Goal: Information Seeking & Learning: Check status

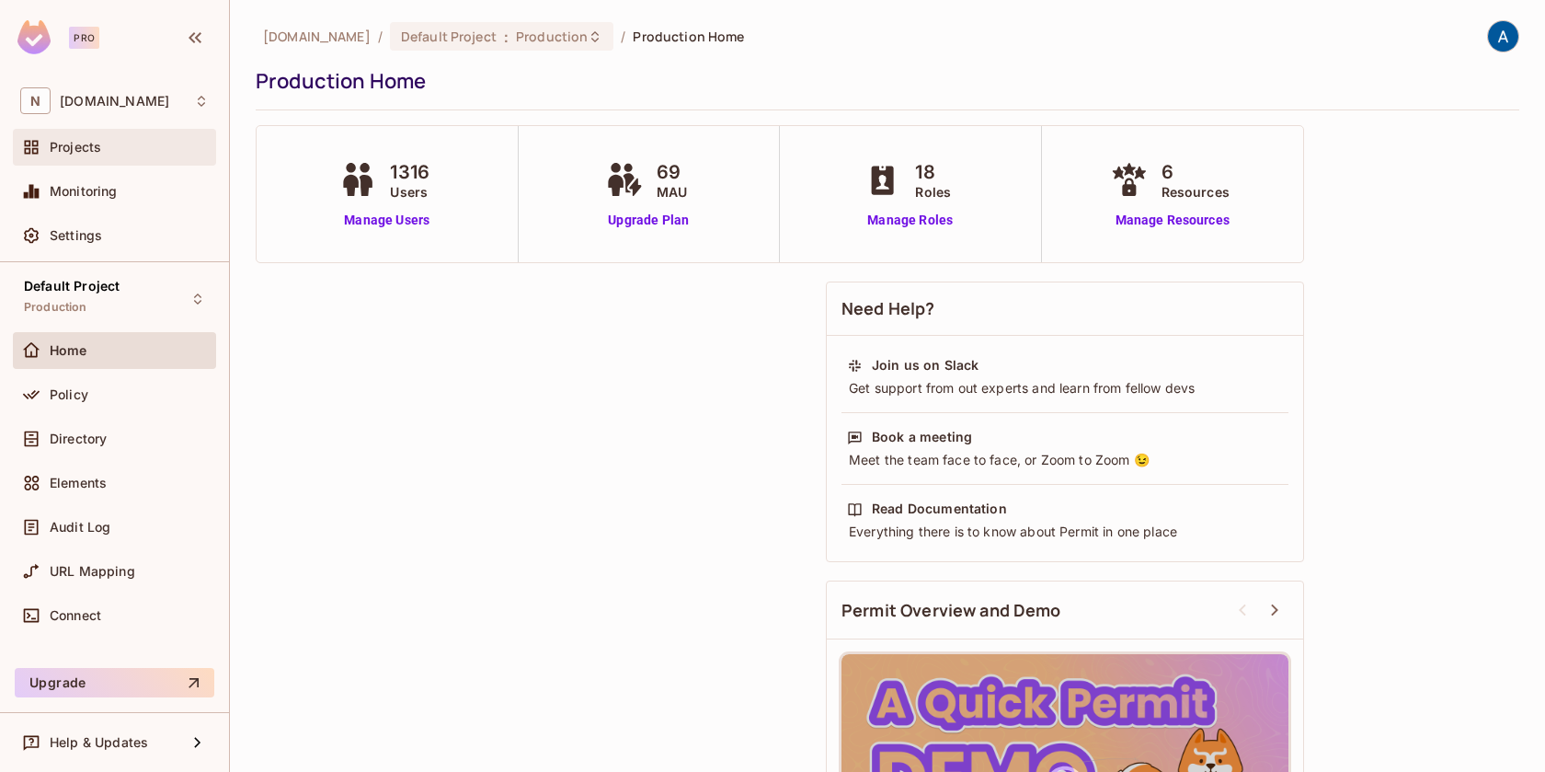
click at [98, 147] on span "Projects" at bounding box center [76, 147] width 52 height 15
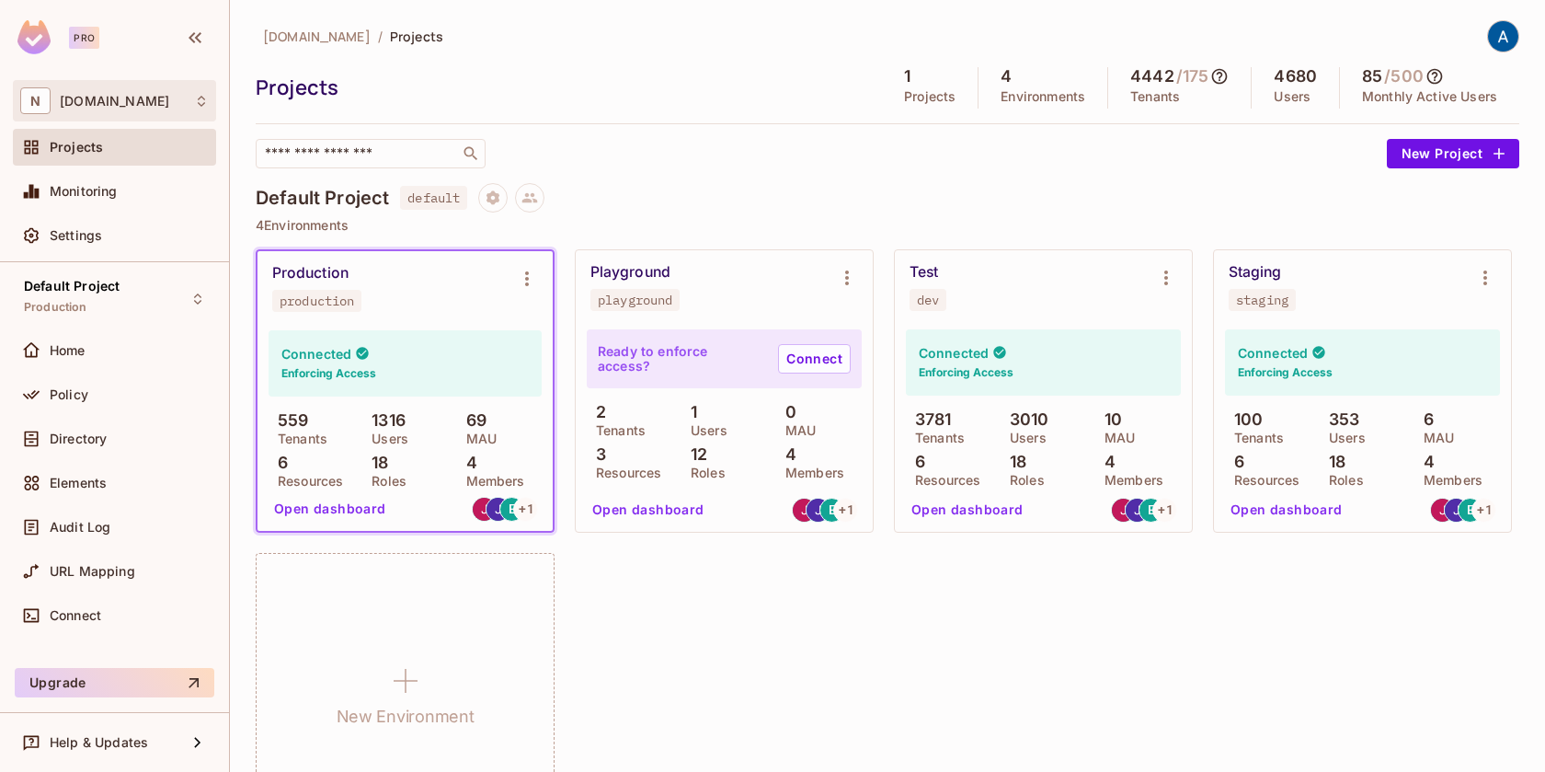
click at [203, 103] on icon at bounding box center [201, 101] width 7 height 11
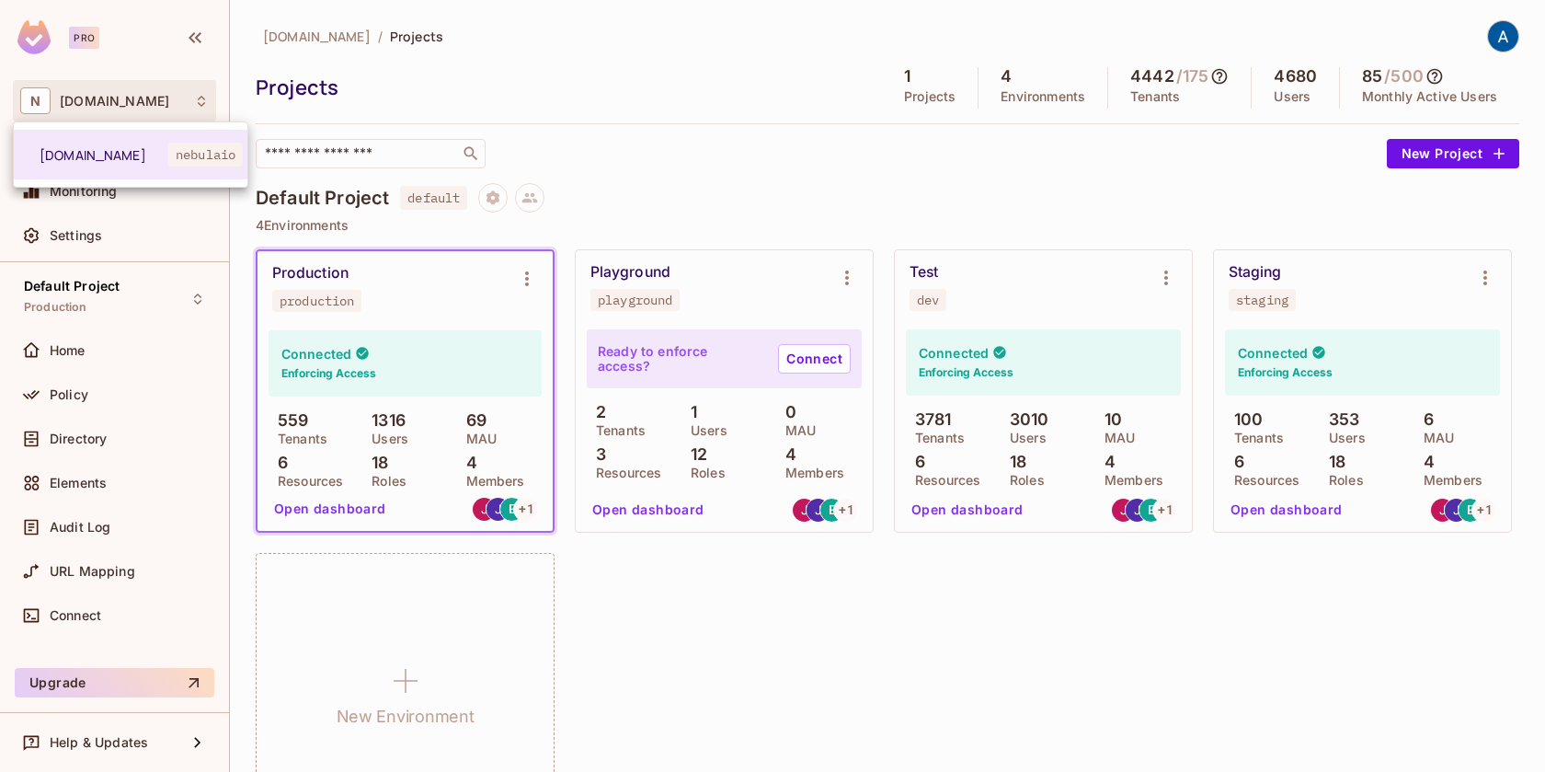
click at [500, 85] on div at bounding box center [772, 386] width 1545 height 772
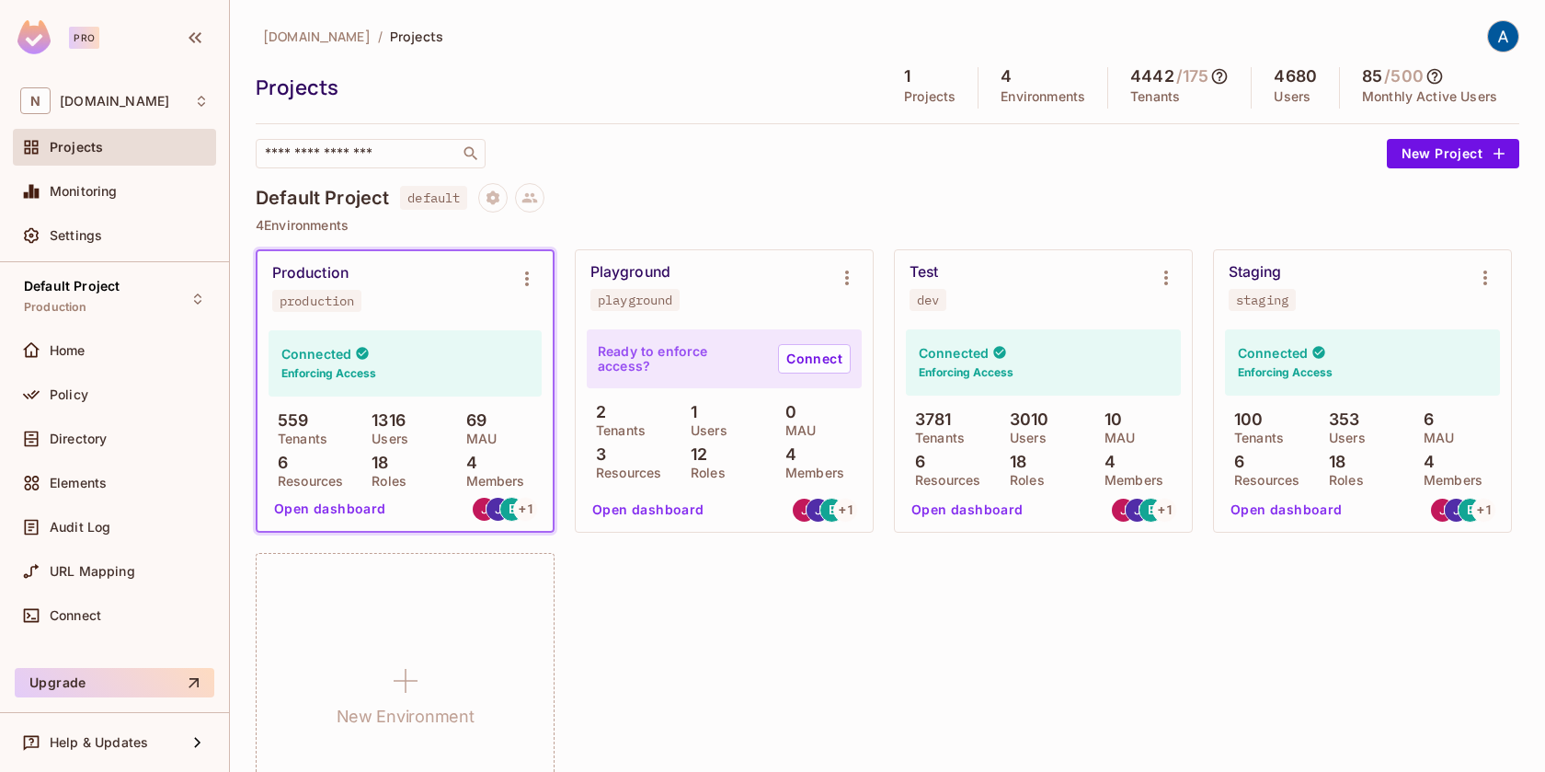
click at [981, 506] on button "Open dashboard" at bounding box center [967, 509] width 127 height 29
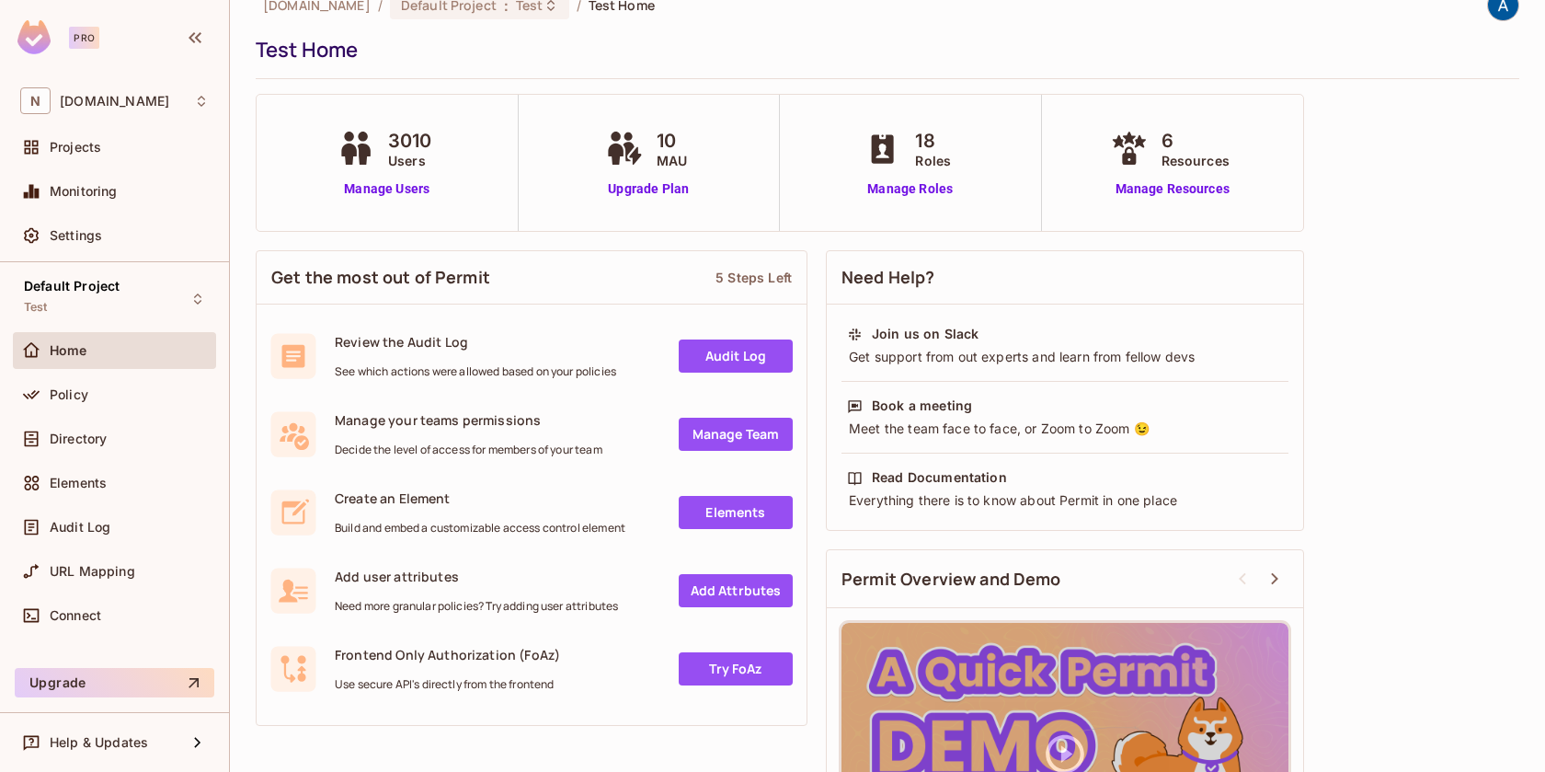
scroll to position [33, 0]
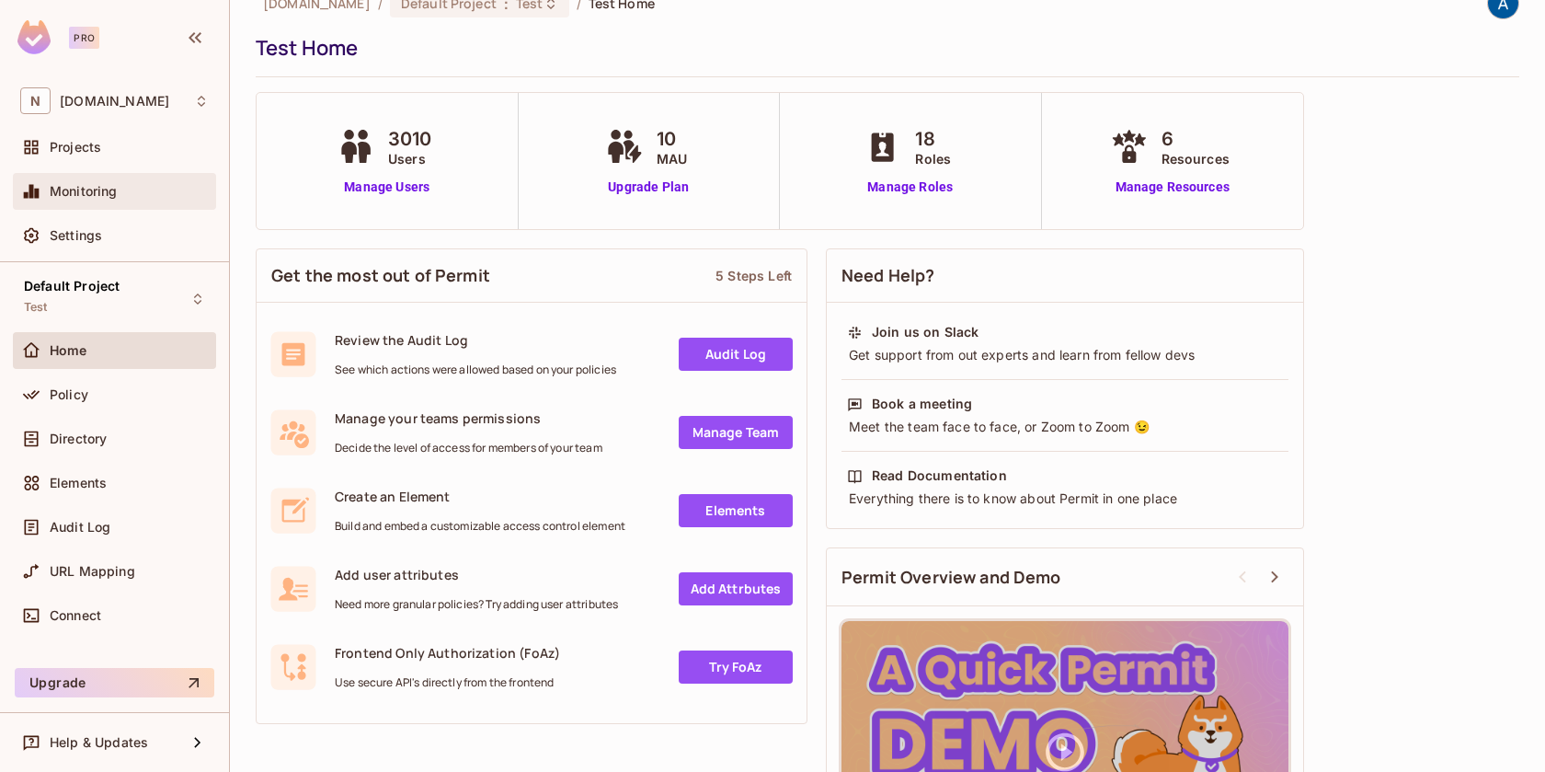
click at [52, 196] on span "Monitoring" at bounding box center [84, 191] width 68 height 15
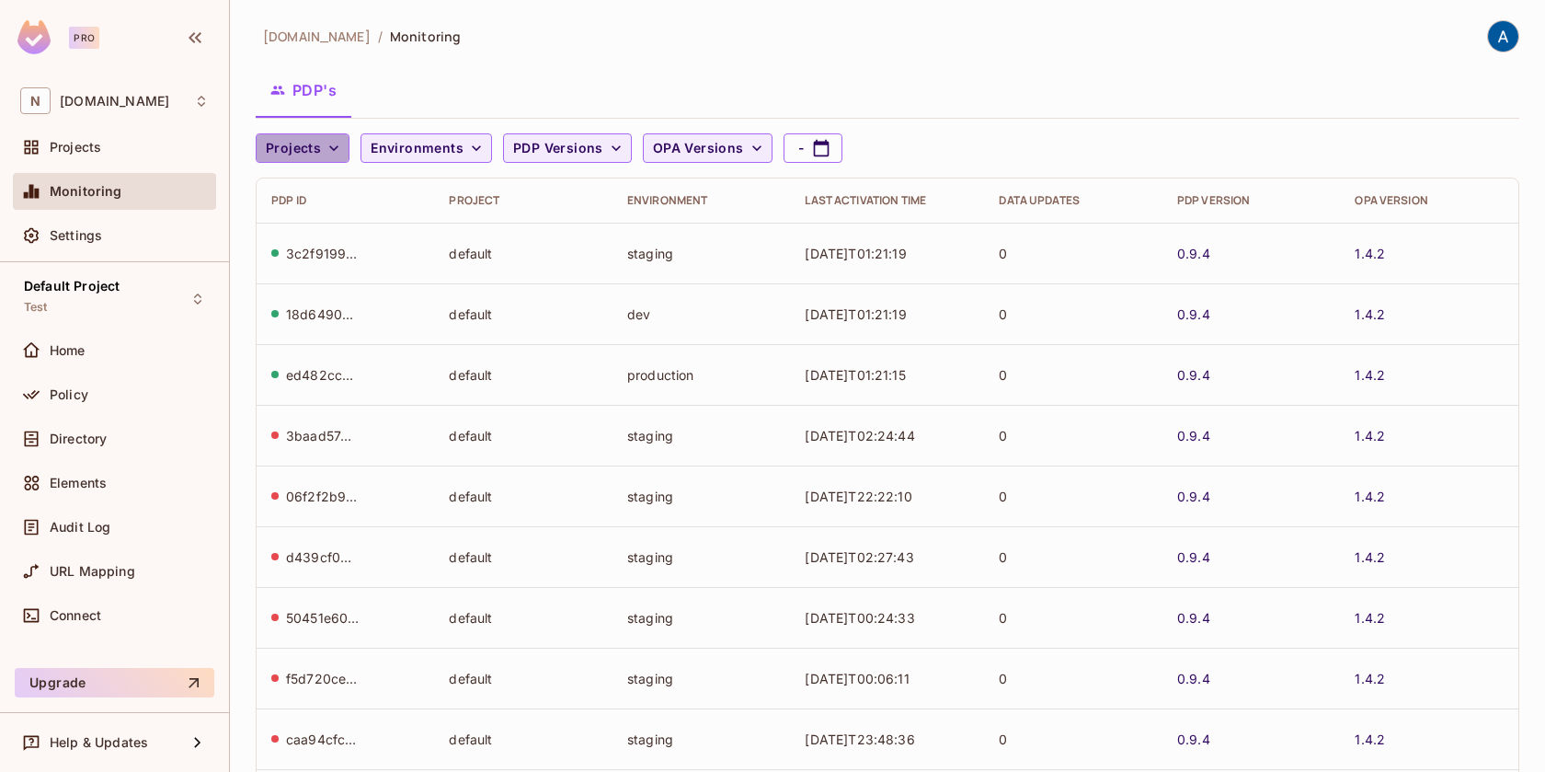
click at [283, 145] on span "Projects" at bounding box center [293, 148] width 55 height 23
click at [283, 145] on div at bounding box center [772, 386] width 1545 height 772
click at [396, 144] on span "Environments" at bounding box center [417, 148] width 93 height 23
click at [396, 144] on div at bounding box center [772, 386] width 1545 height 772
click at [336, 146] on icon "button" at bounding box center [333, 148] width 9 height 6
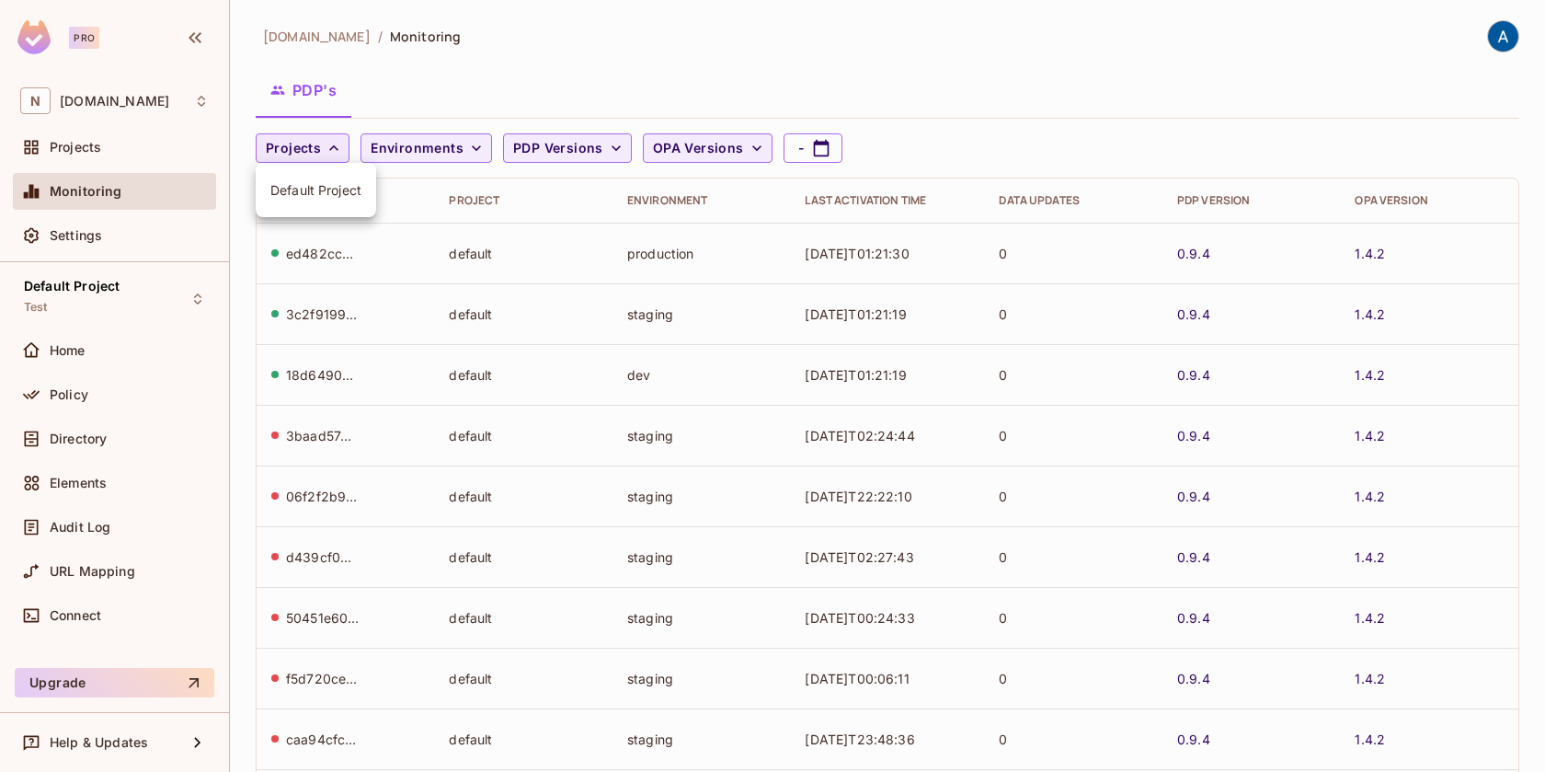
click at [336, 146] on div at bounding box center [772, 386] width 1545 height 772
click at [488, 141] on div "Projects Environments PDP Versions OPA Versions -" at bounding box center [883, 147] width 1255 height 29
click at [476, 145] on icon "button" at bounding box center [476, 148] width 9 height 6
click at [476, 145] on div at bounding box center [772, 386] width 1545 height 772
click at [93, 152] on span "Projects" at bounding box center [76, 147] width 52 height 15
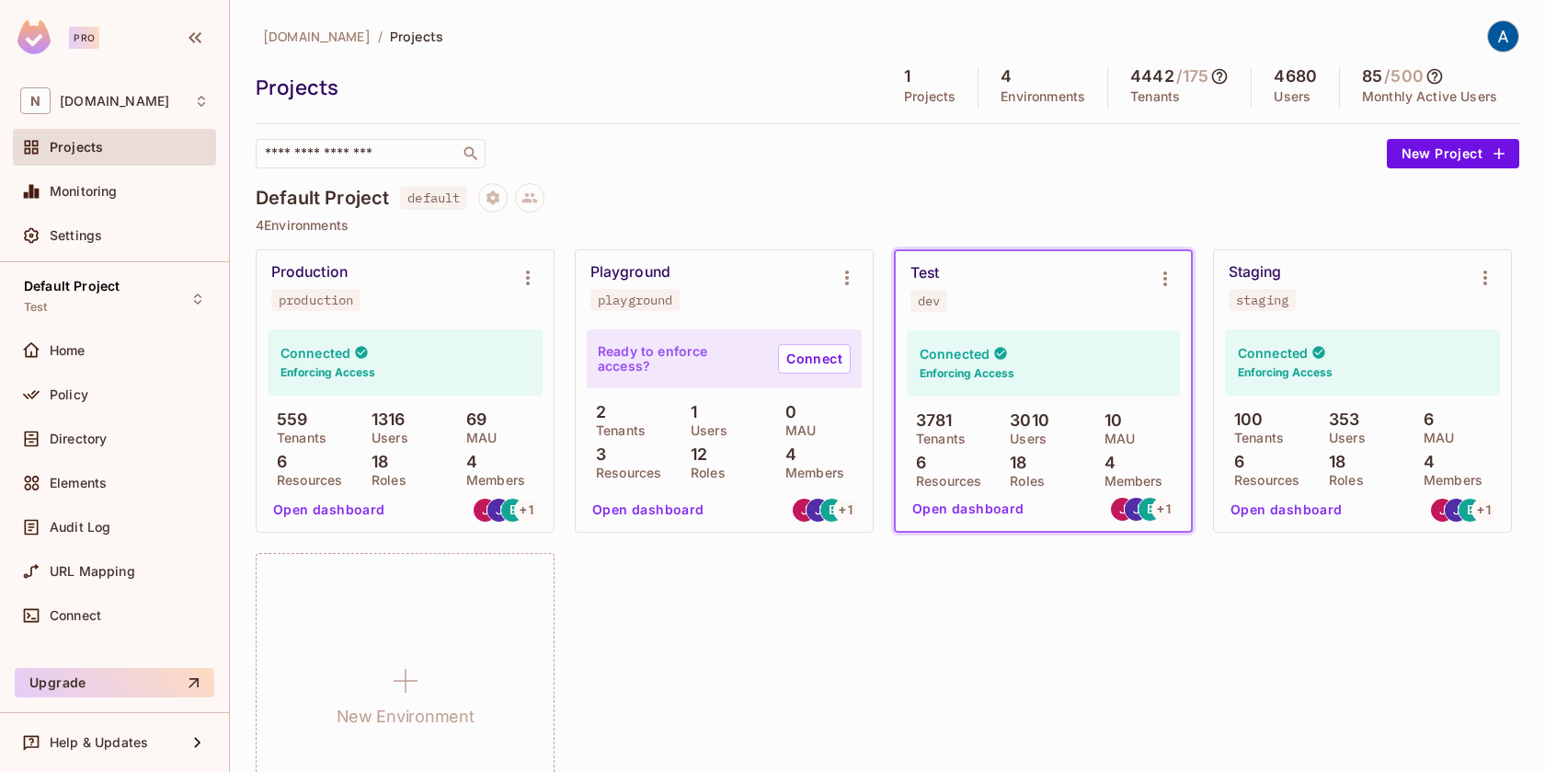
scroll to position [85, 0]
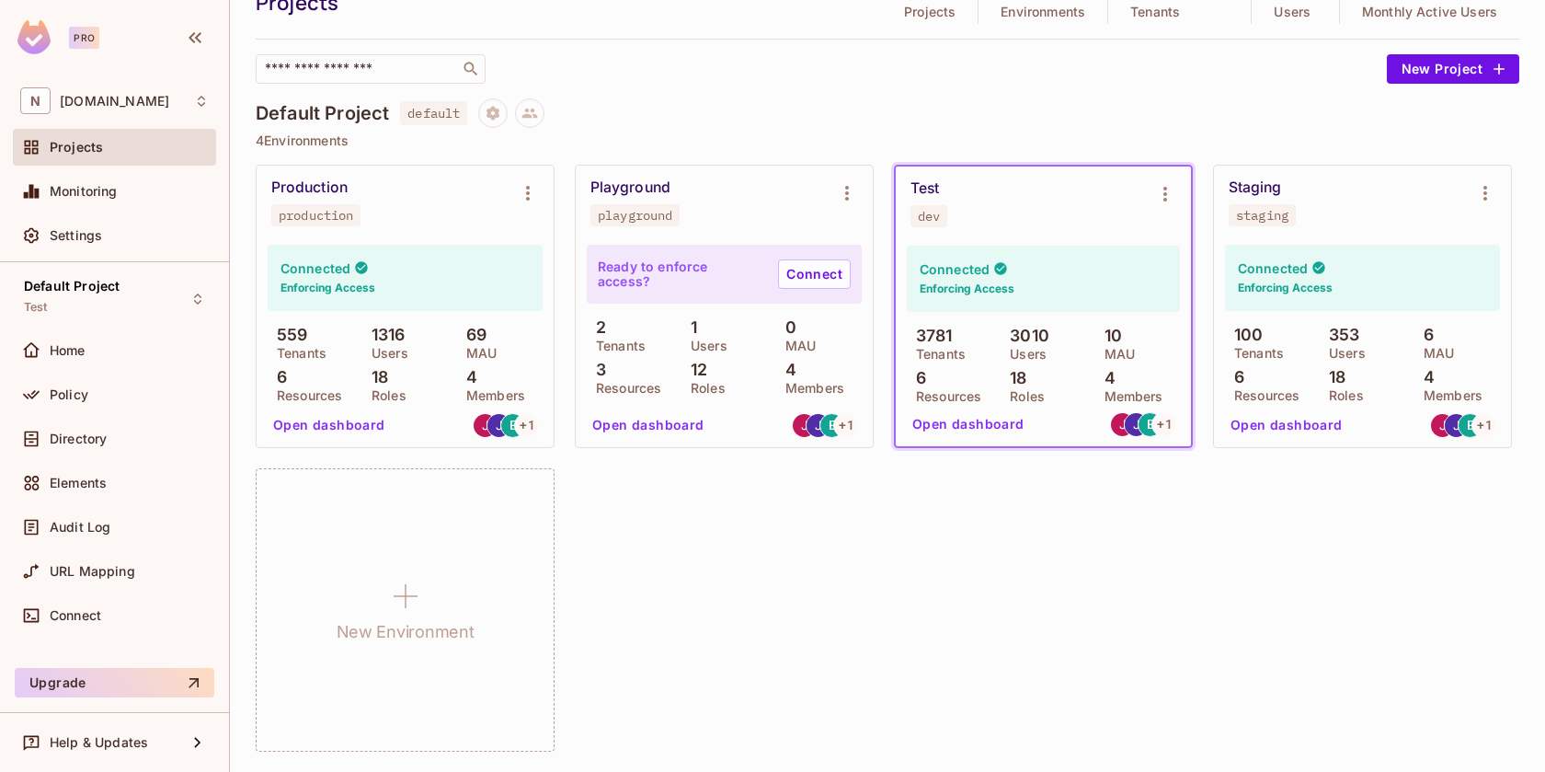
click at [973, 421] on button "Open dashboard" at bounding box center [968, 423] width 127 height 29
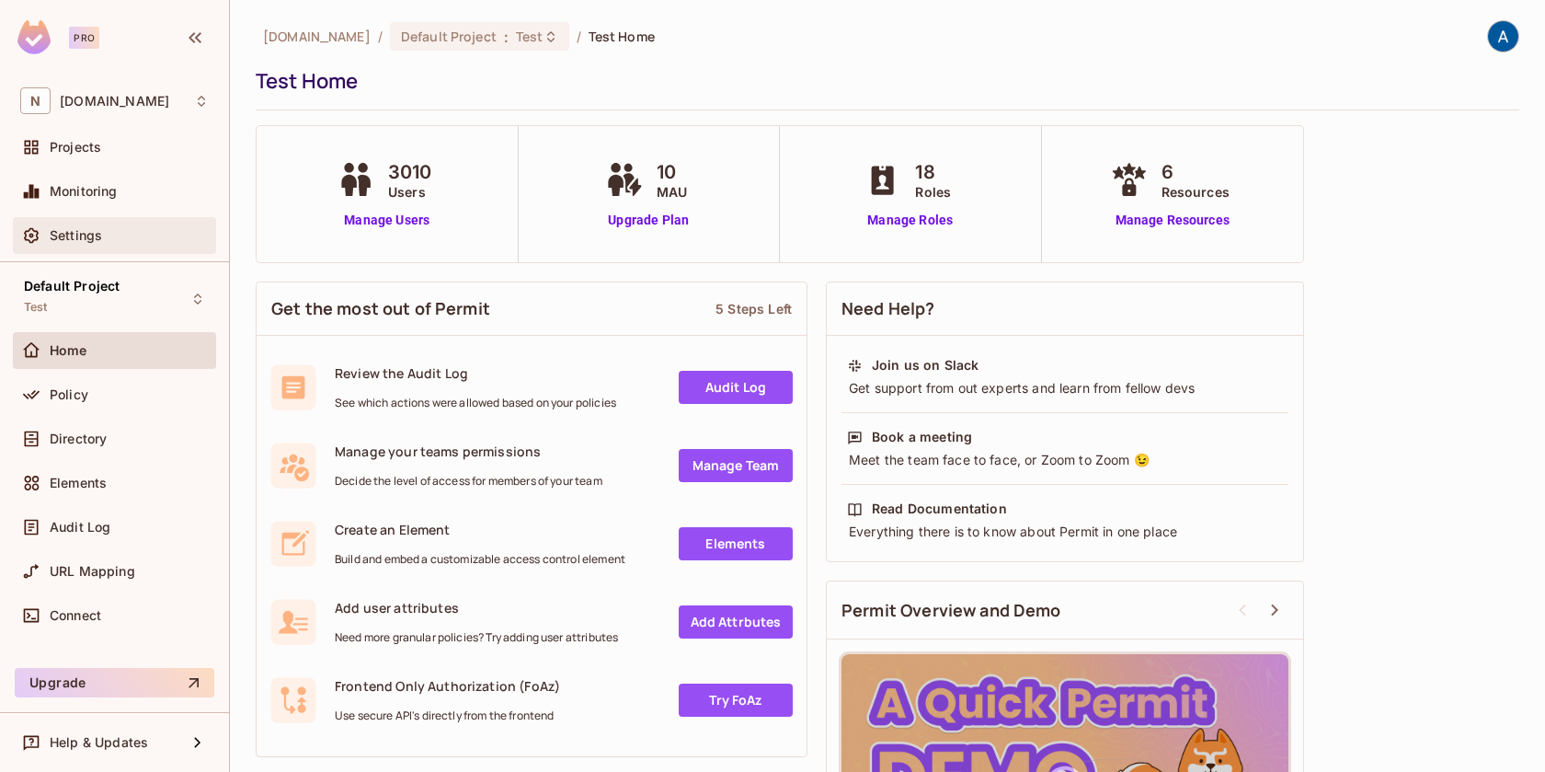
click at [82, 239] on span "Settings" at bounding box center [76, 235] width 52 height 15
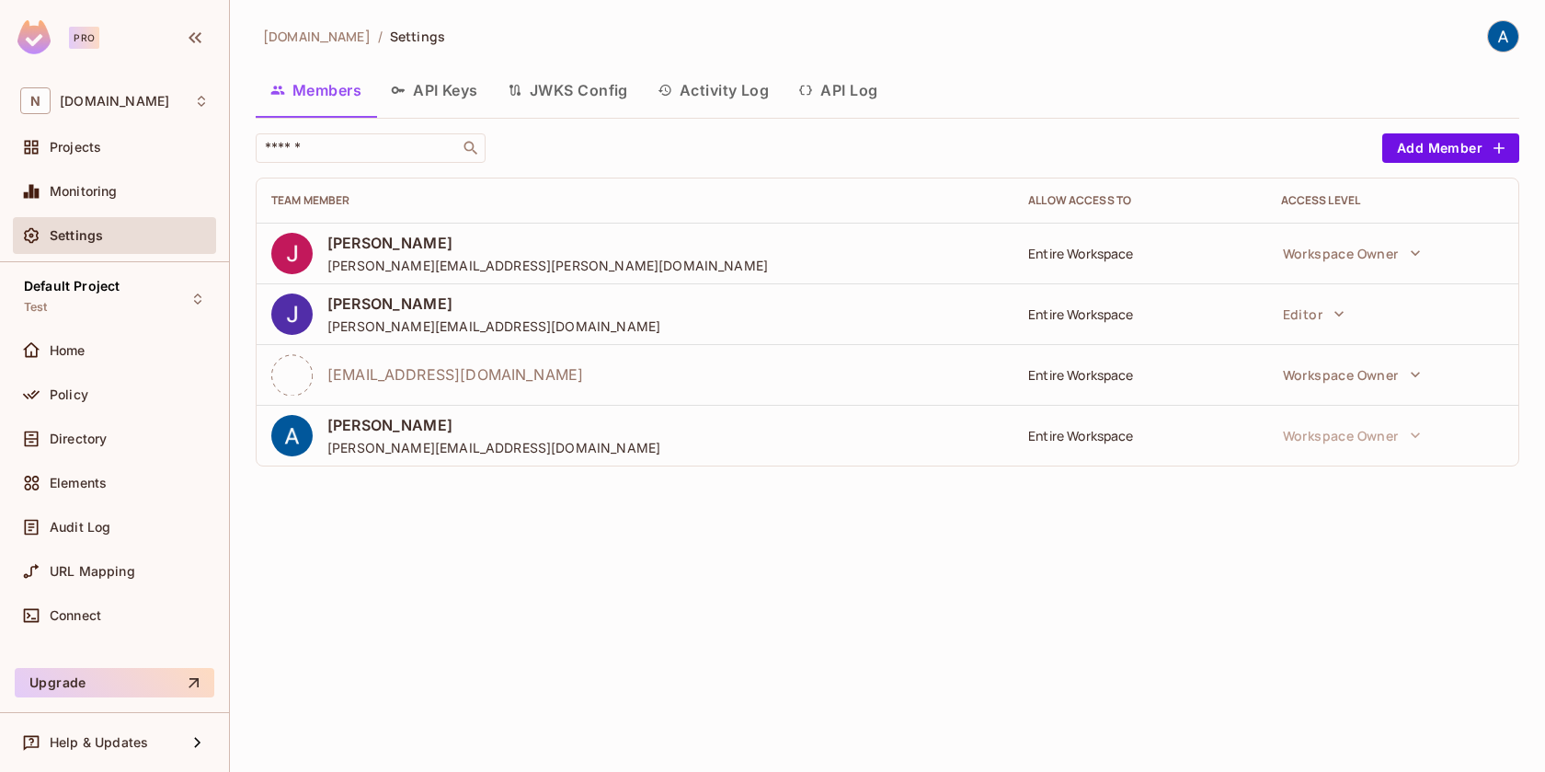
click at [708, 83] on button "Activity Log" at bounding box center [714, 90] width 142 height 46
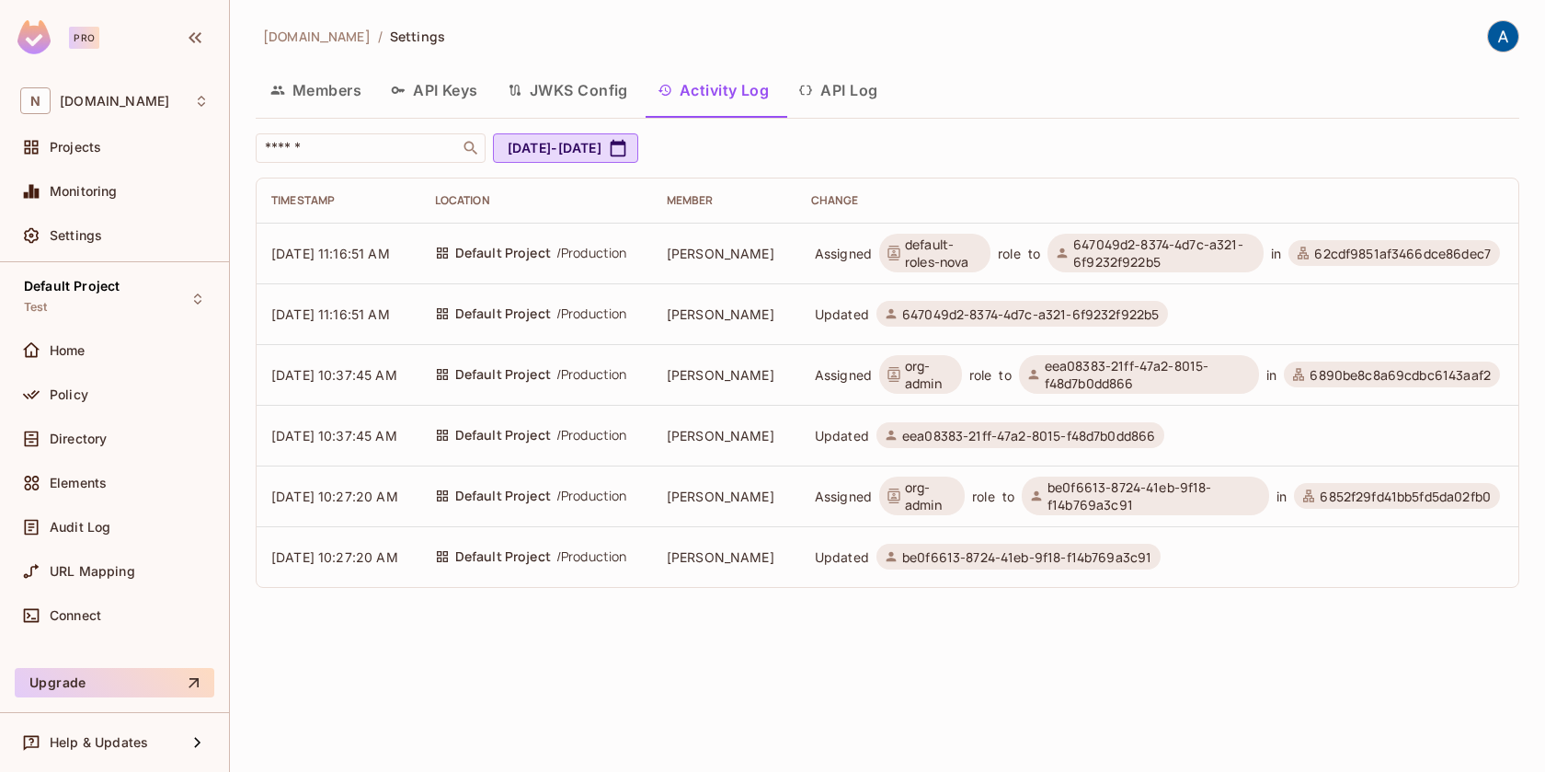
click at [856, 86] on button "API Log" at bounding box center [838, 90] width 109 height 46
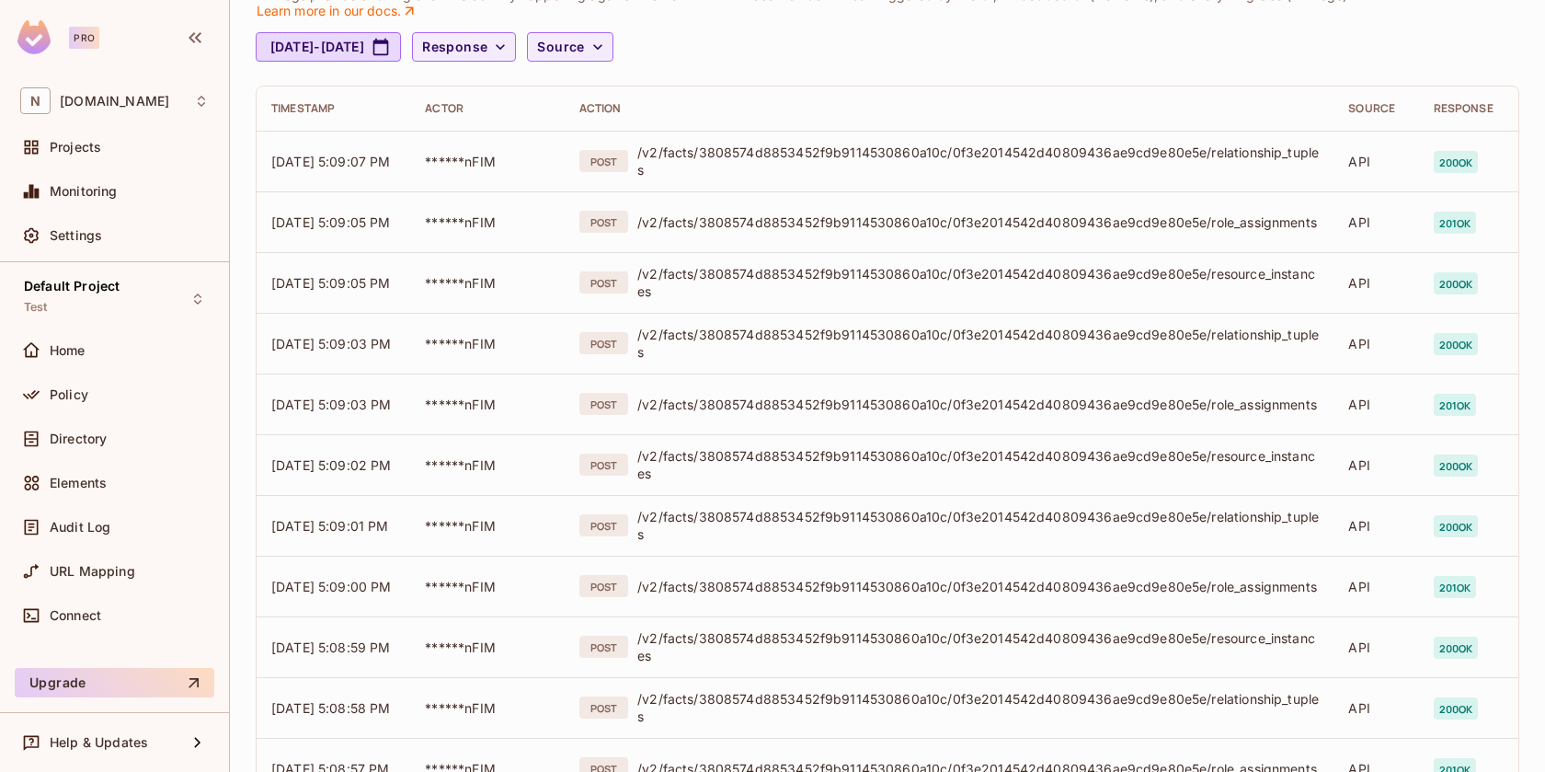
scroll to position [6, 0]
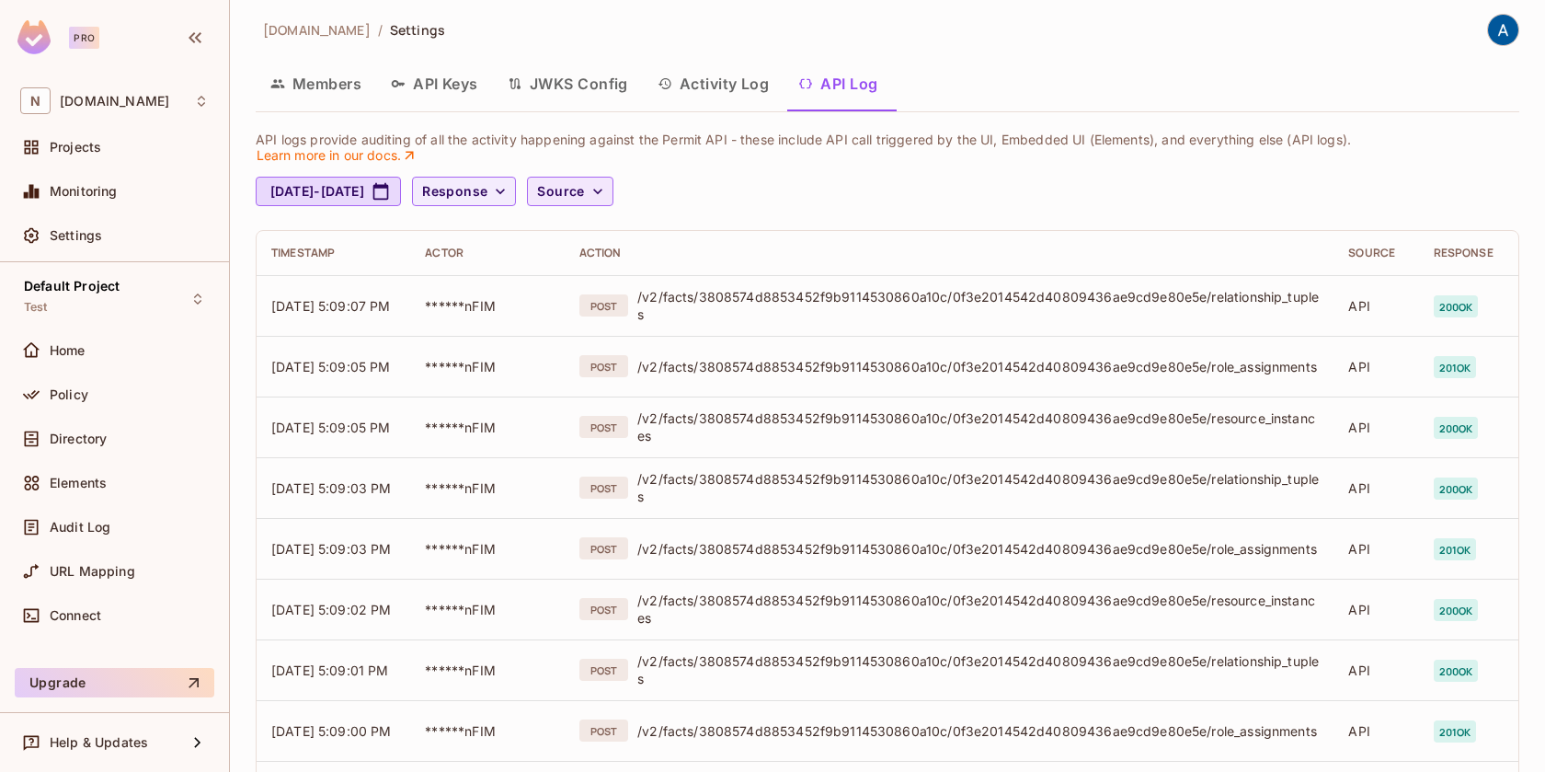
click at [607, 195] on icon "button" at bounding box center [598, 191] width 18 height 18
click at [588, 194] on div at bounding box center [772, 386] width 1545 height 772
click at [510, 192] on icon "button" at bounding box center [500, 191] width 18 height 18
click at [799, 172] on div at bounding box center [772, 386] width 1545 height 772
click at [71, 293] on span "Default Project" at bounding box center [72, 286] width 96 height 15
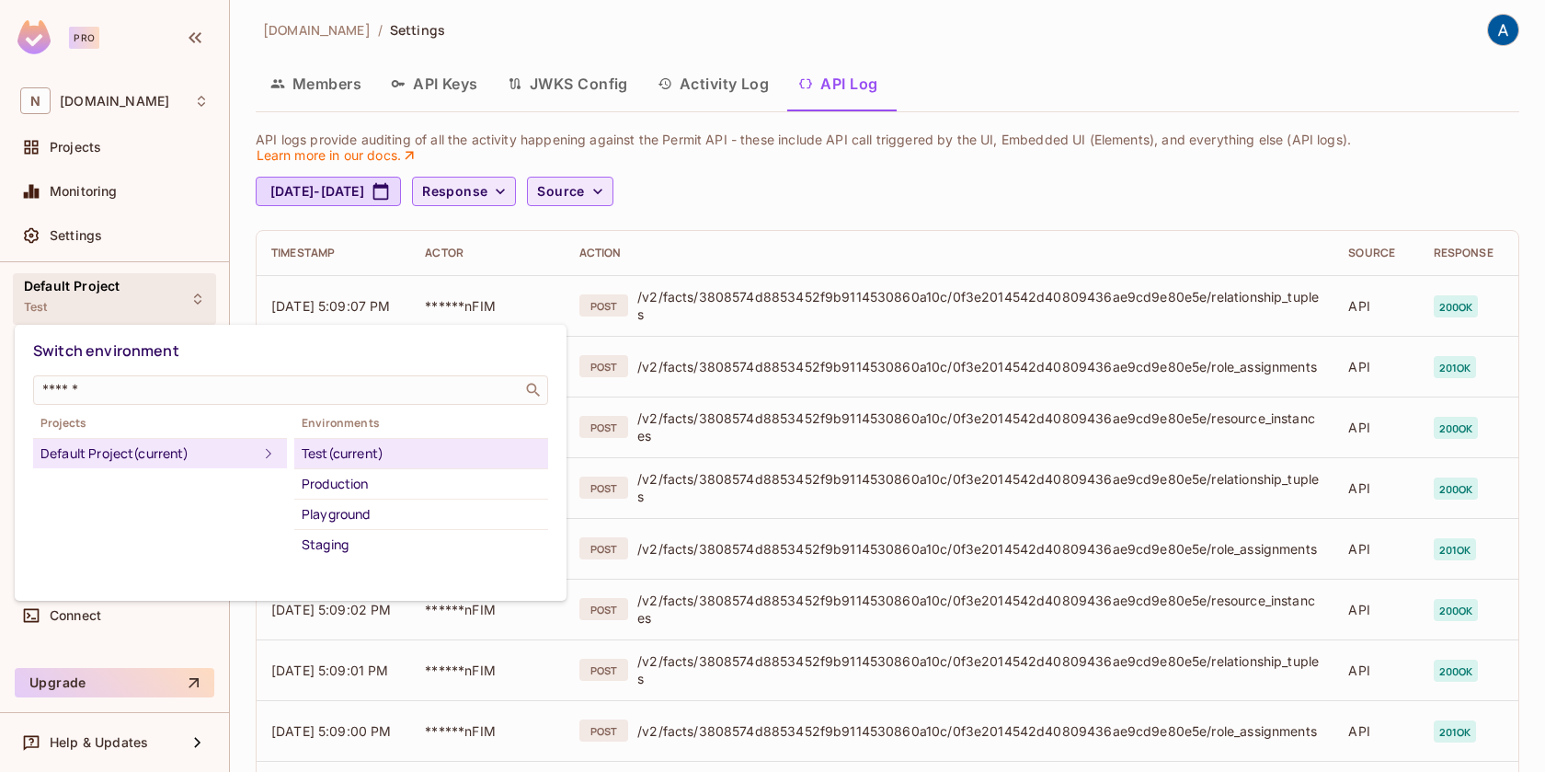
click at [320, 452] on div "Test (current)" at bounding box center [421, 453] width 239 height 22
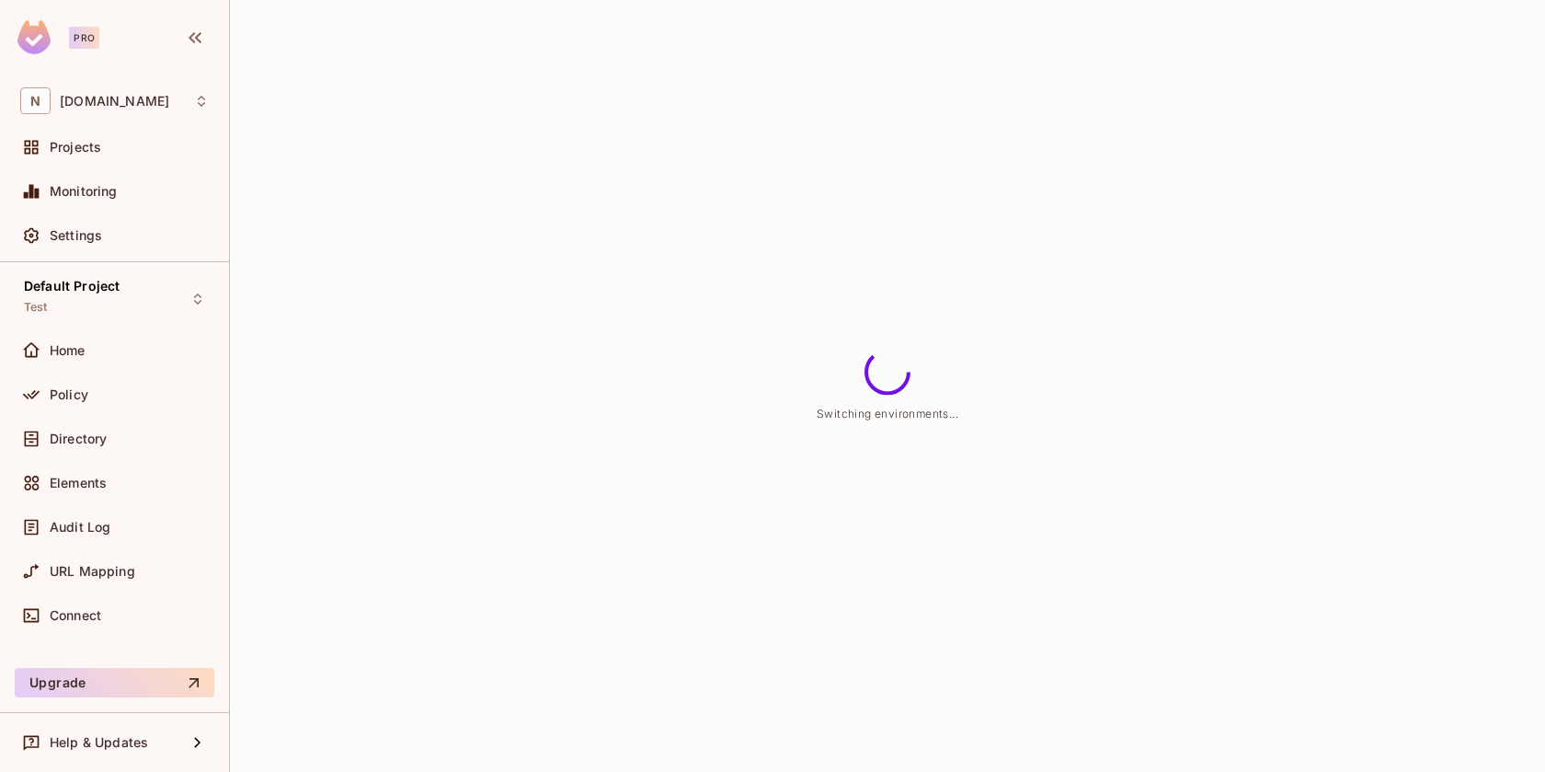
scroll to position [0, 0]
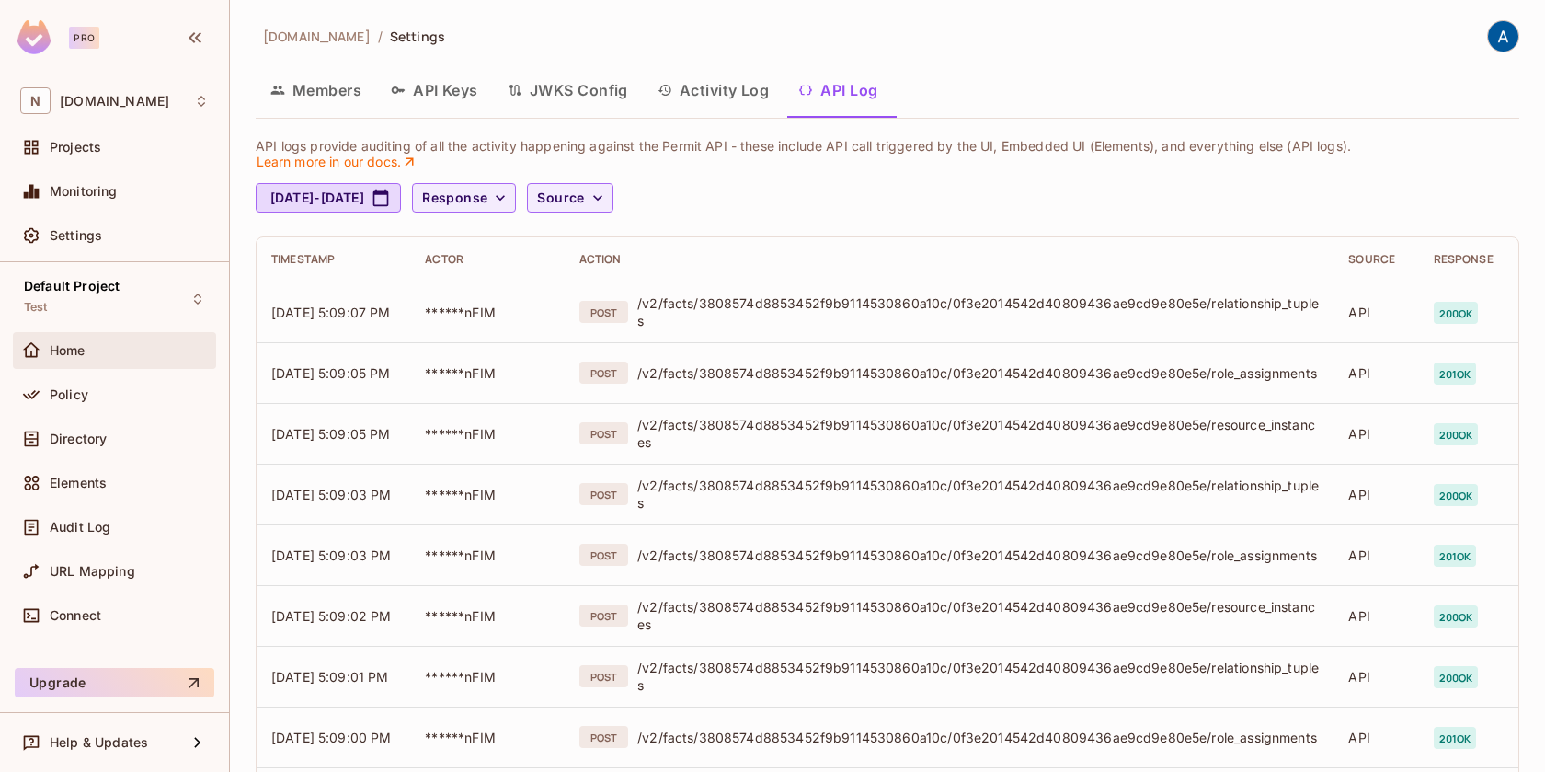
click at [71, 361] on div "Home" at bounding box center [114, 350] width 189 height 22
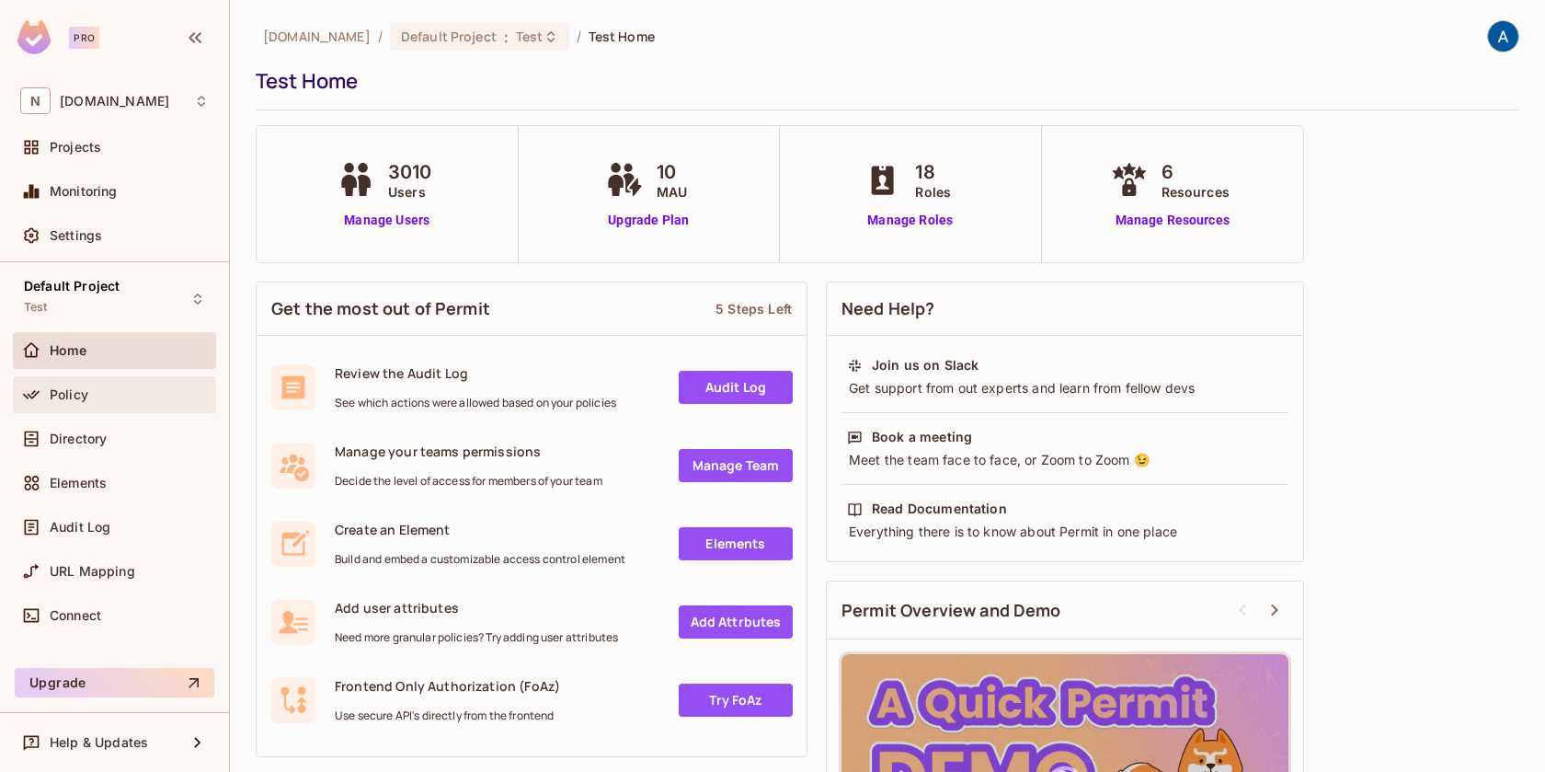
click at [83, 391] on span "Policy" at bounding box center [69, 394] width 39 height 15
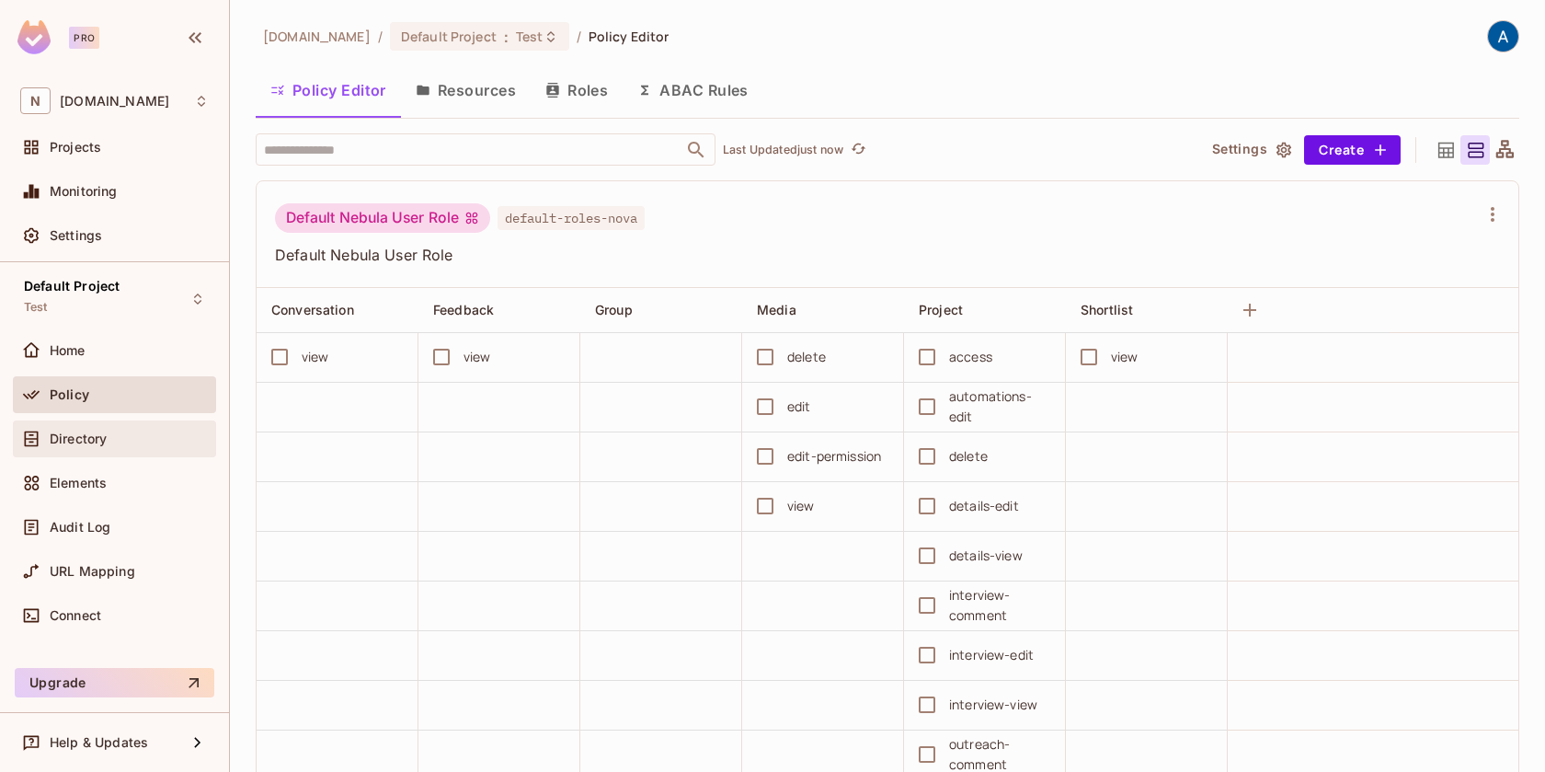
click at [90, 445] on span "Directory" at bounding box center [78, 438] width 57 height 15
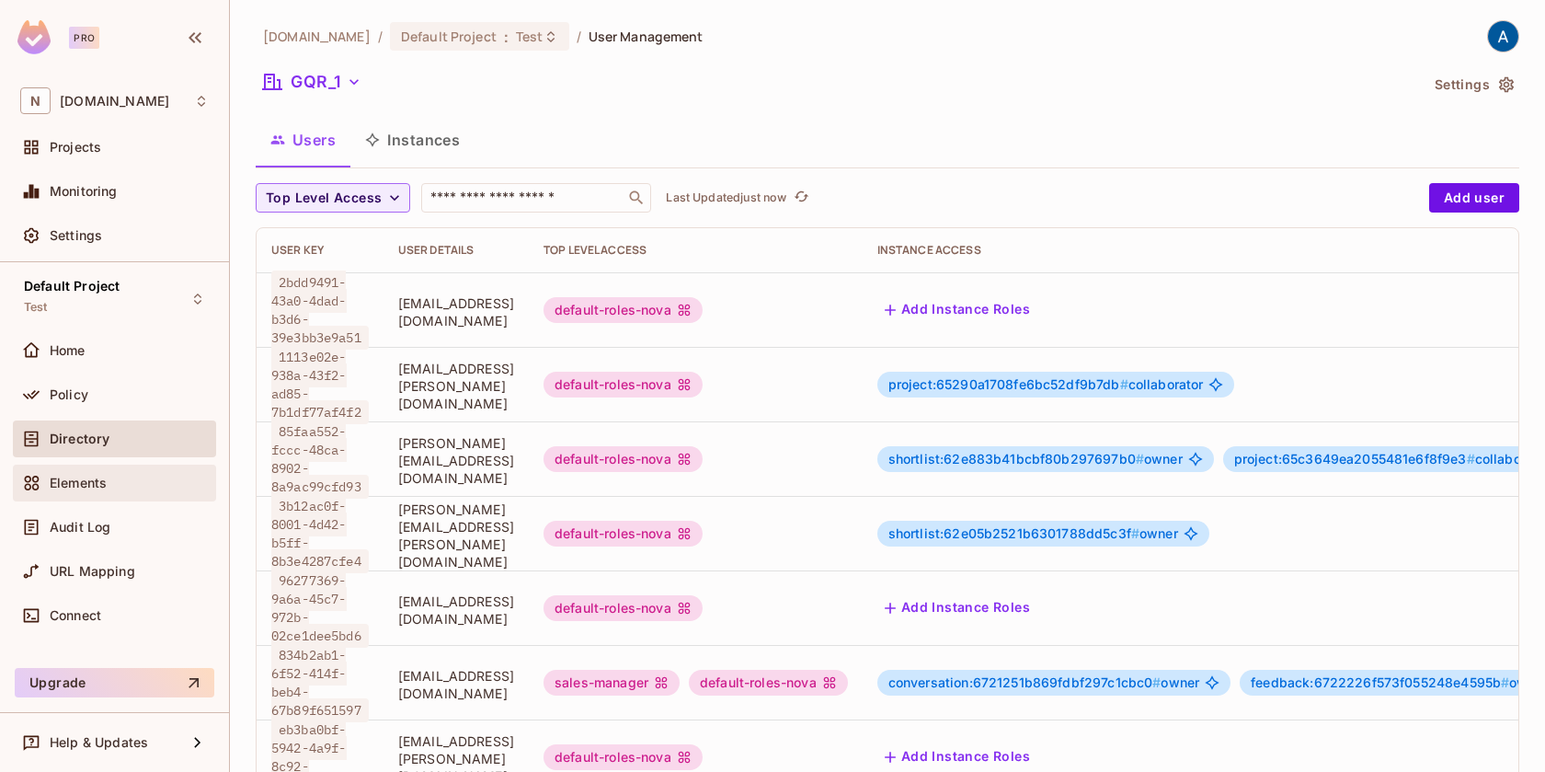
click at [93, 482] on span "Elements" at bounding box center [78, 483] width 57 height 15
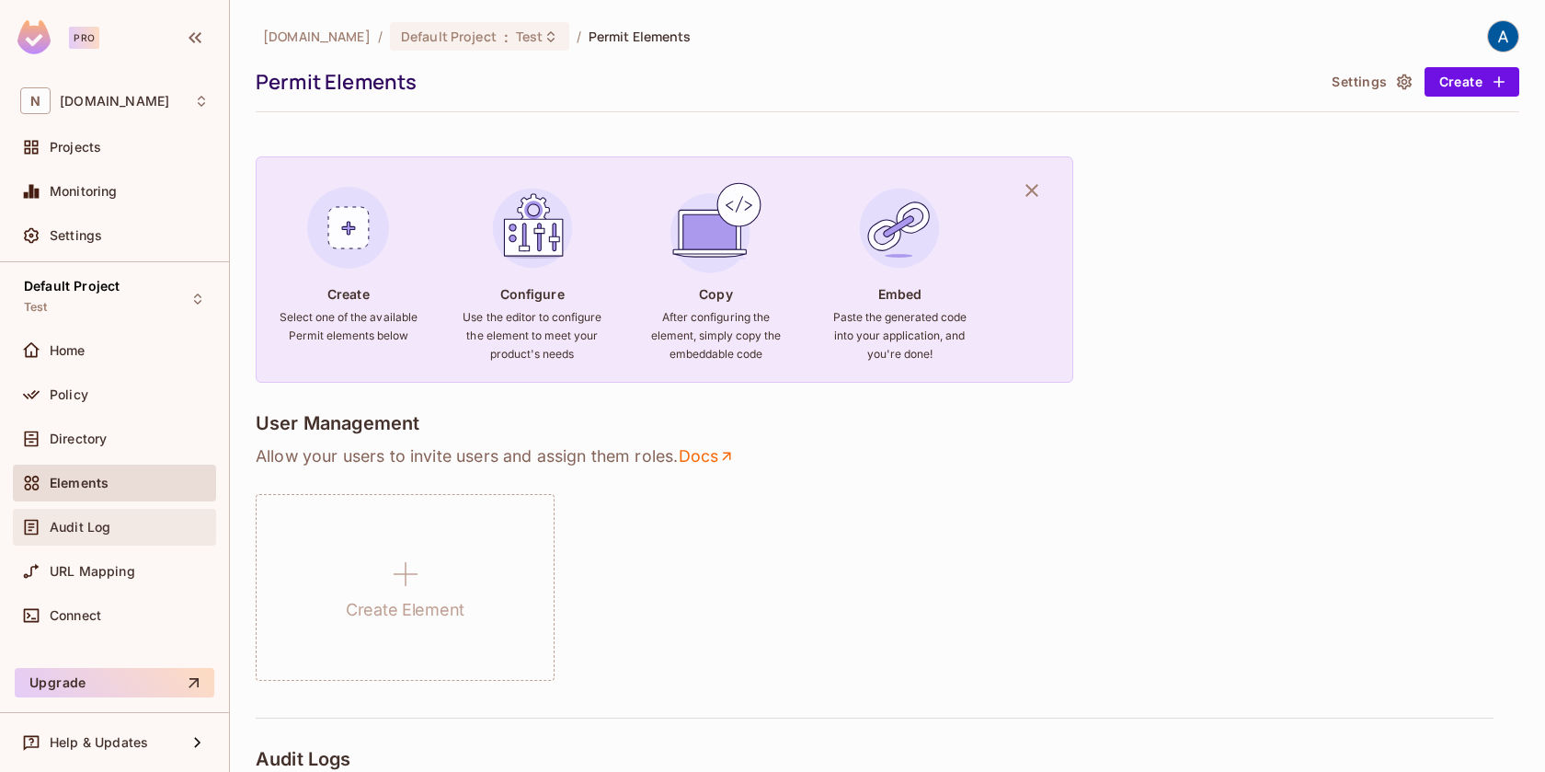
click at [93, 523] on span "Audit Log" at bounding box center [80, 527] width 61 height 15
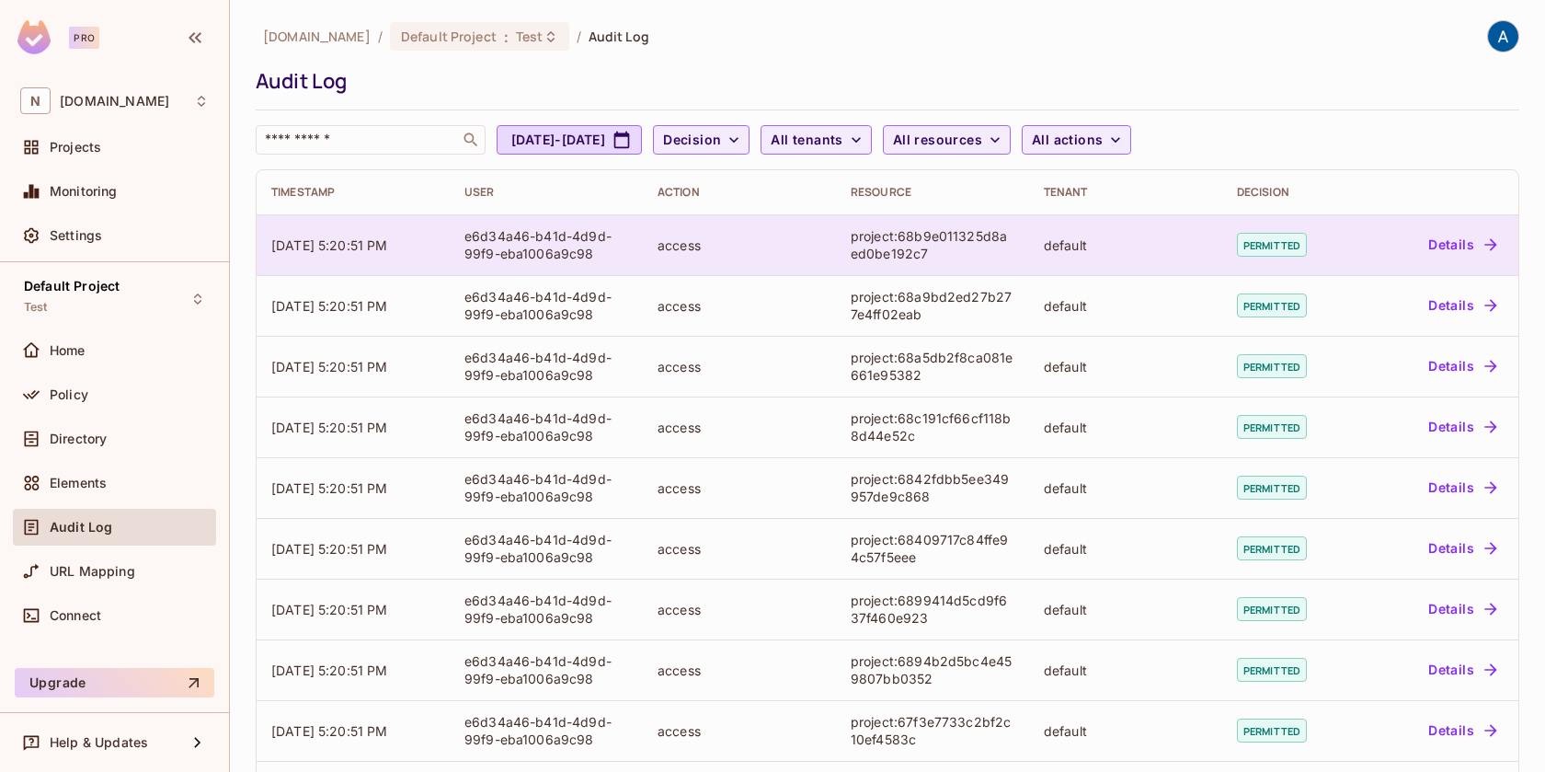
click at [1462, 243] on button "Details" at bounding box center [1462, 244] width 83 height 29
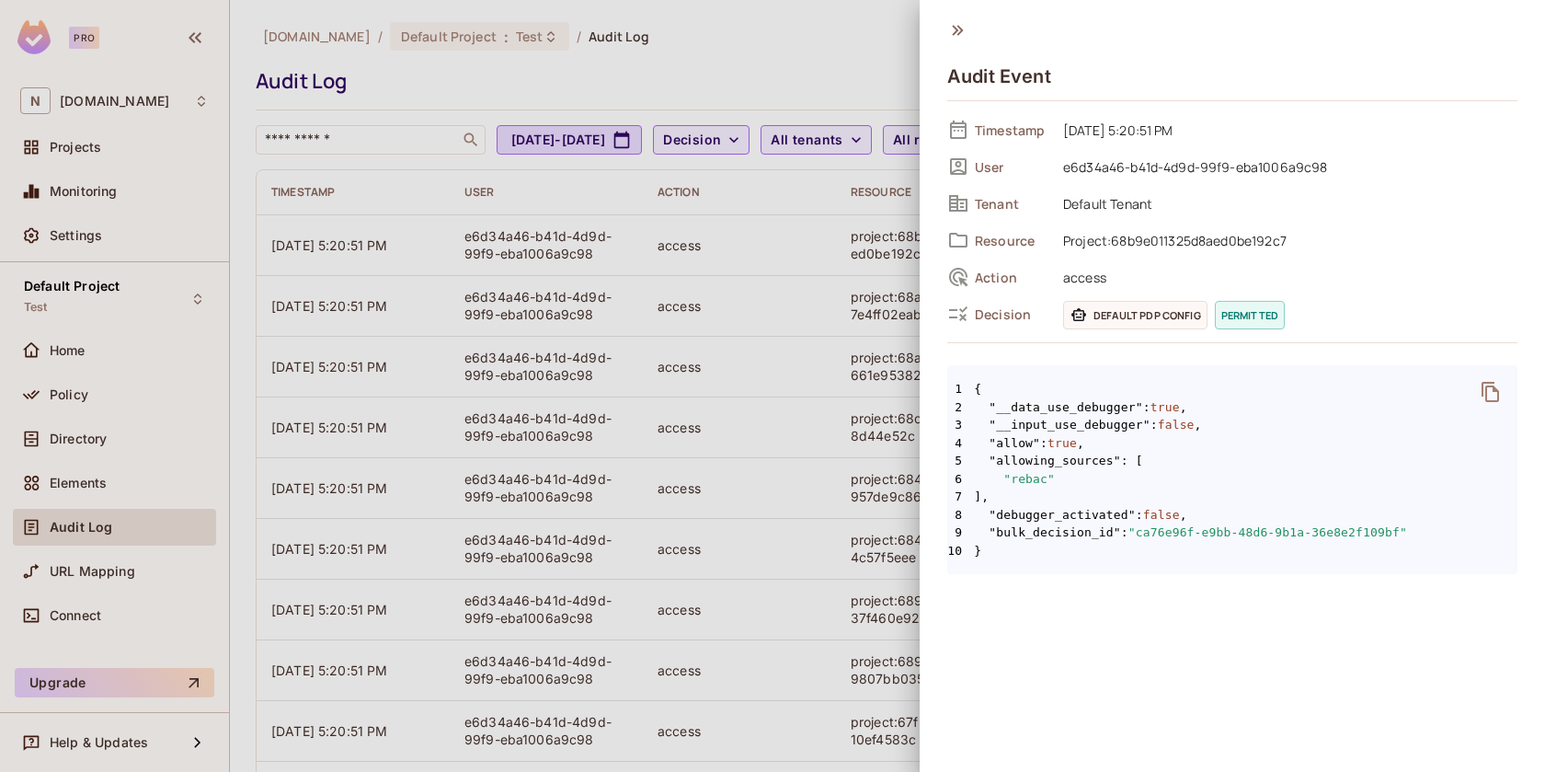
click at [960, 27] on icon at bounding box center [958, 30] width 20 height 20
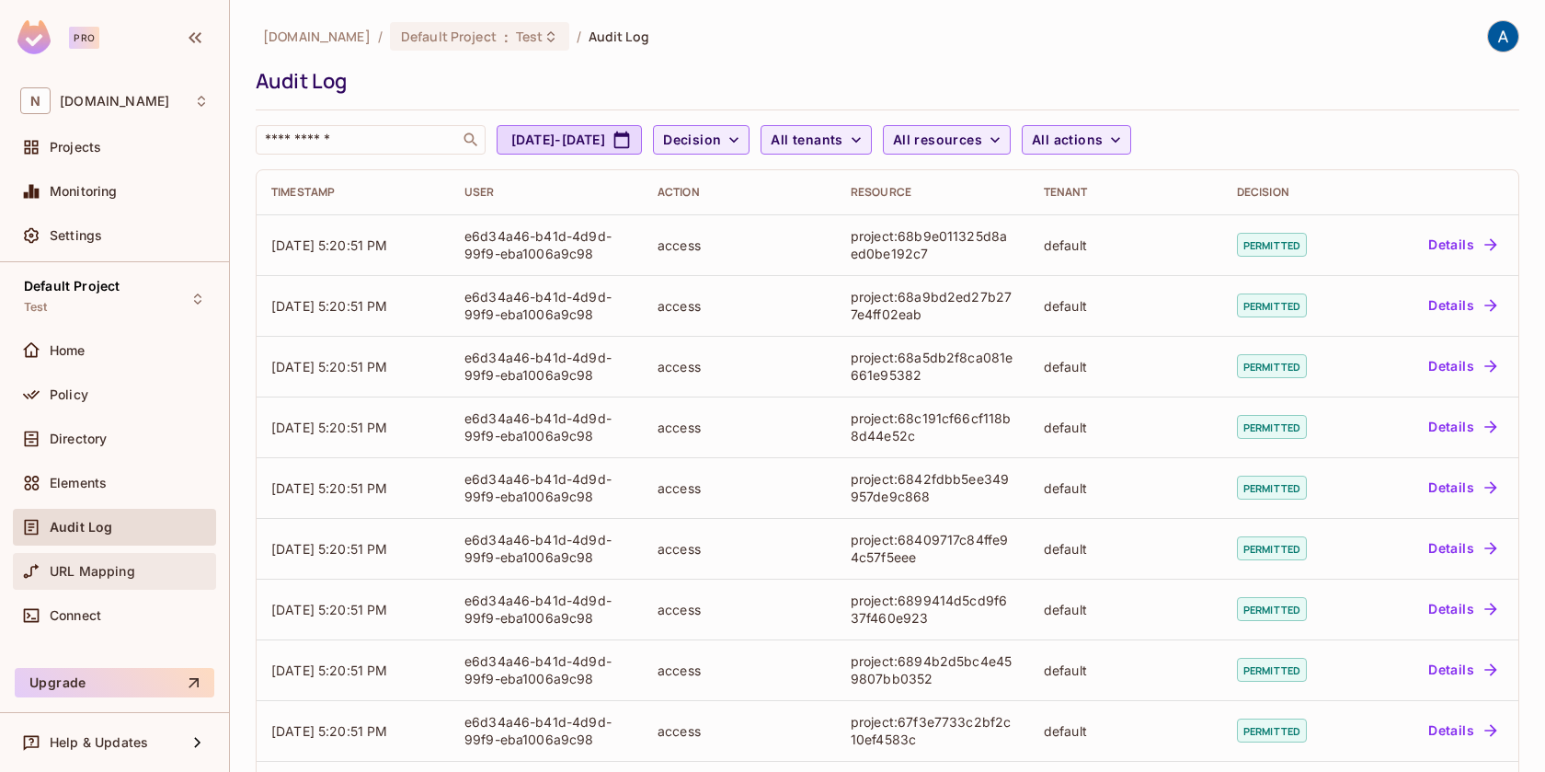
click at [111, 569] on span "URL Mapping" at bounding box center [93, 571] width 86 height 15
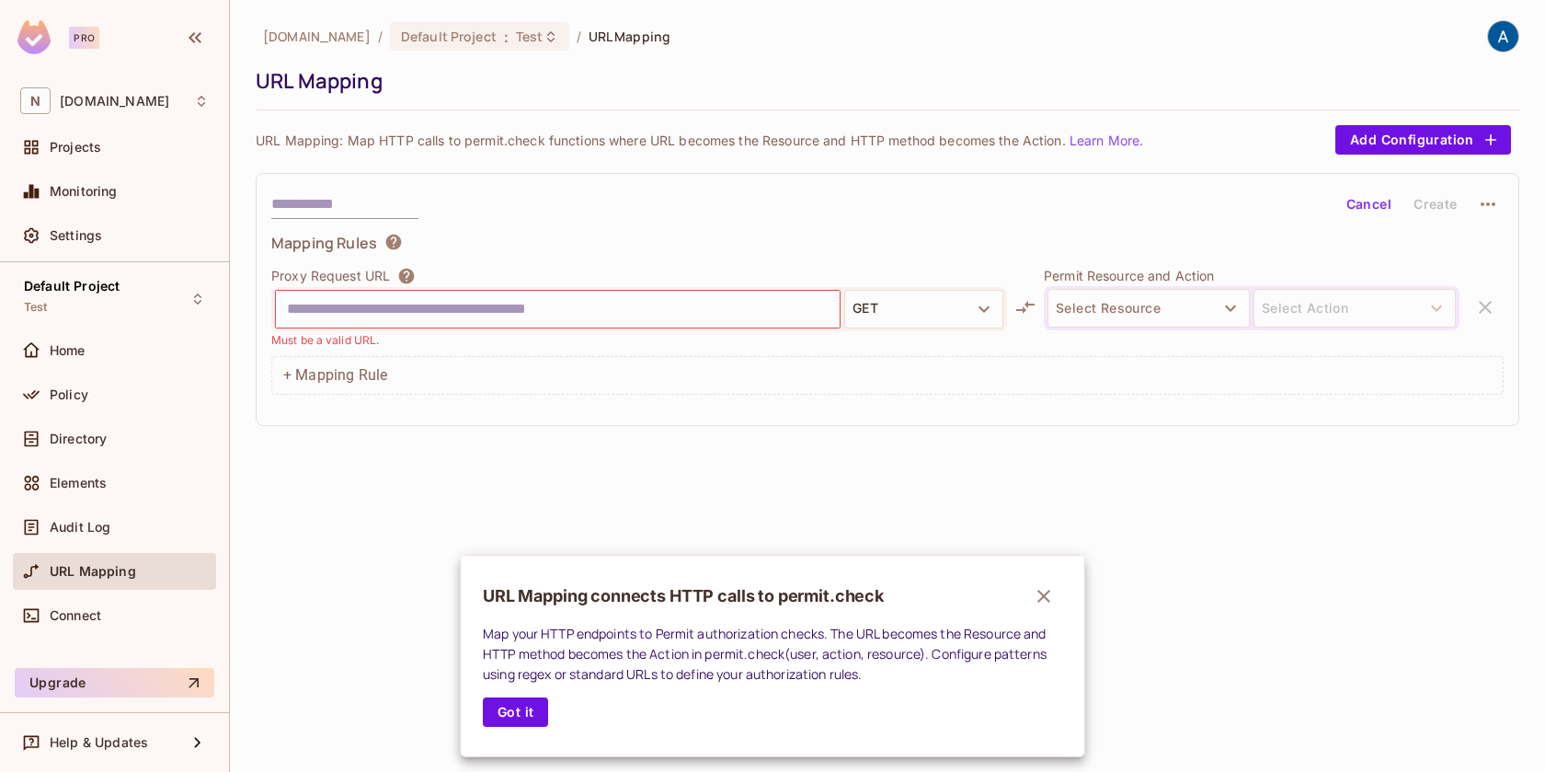
click at [201, 298] on div at bounding box center [772, 386] width 1545 height 772
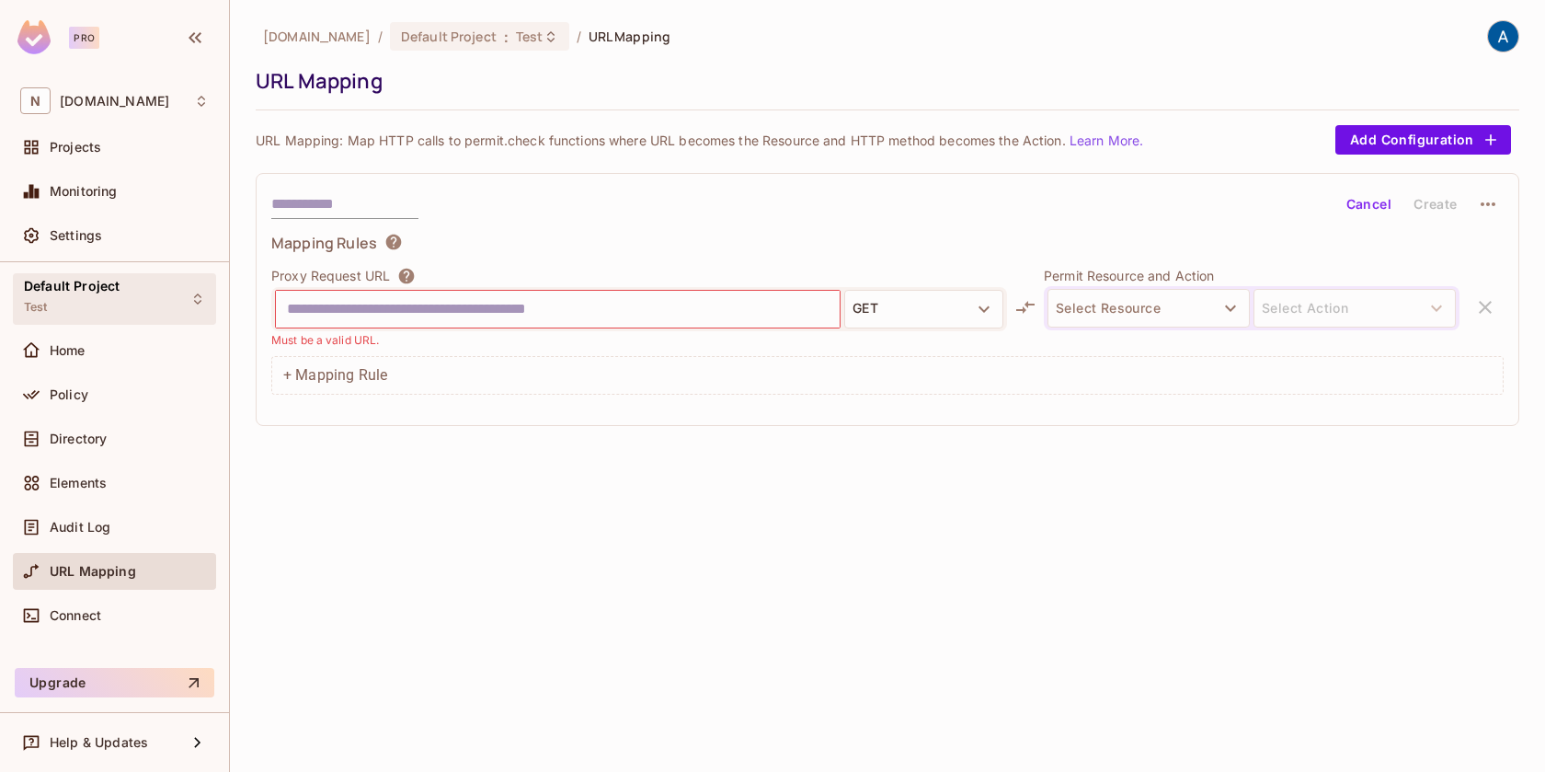
click at [167, 293] on div "Default Project Test" at bounding box center [114, 298] width 203 height 51
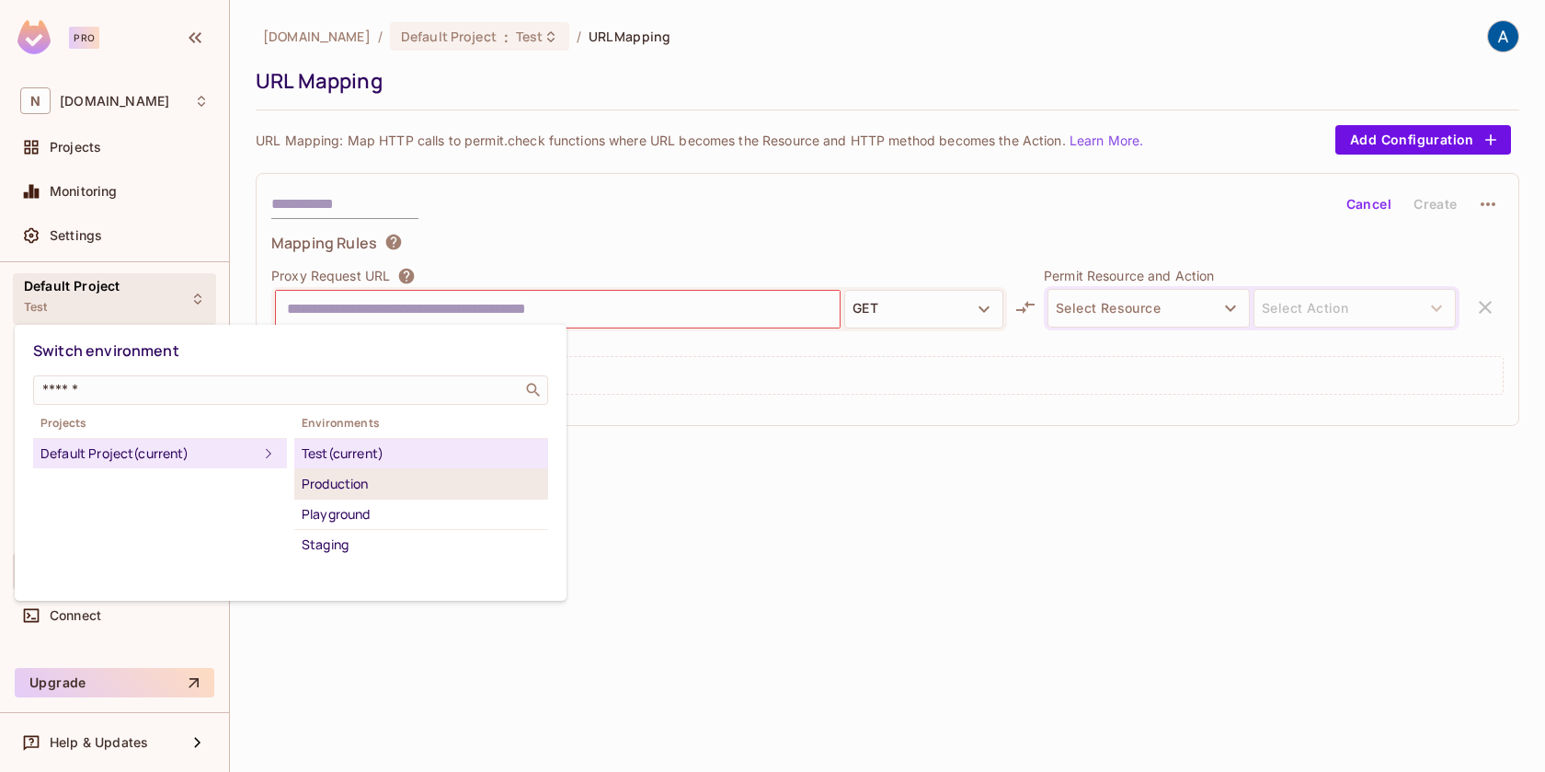
click at [325, 483] on div "Production" at bounding box center [421, 484] width 239 height 22
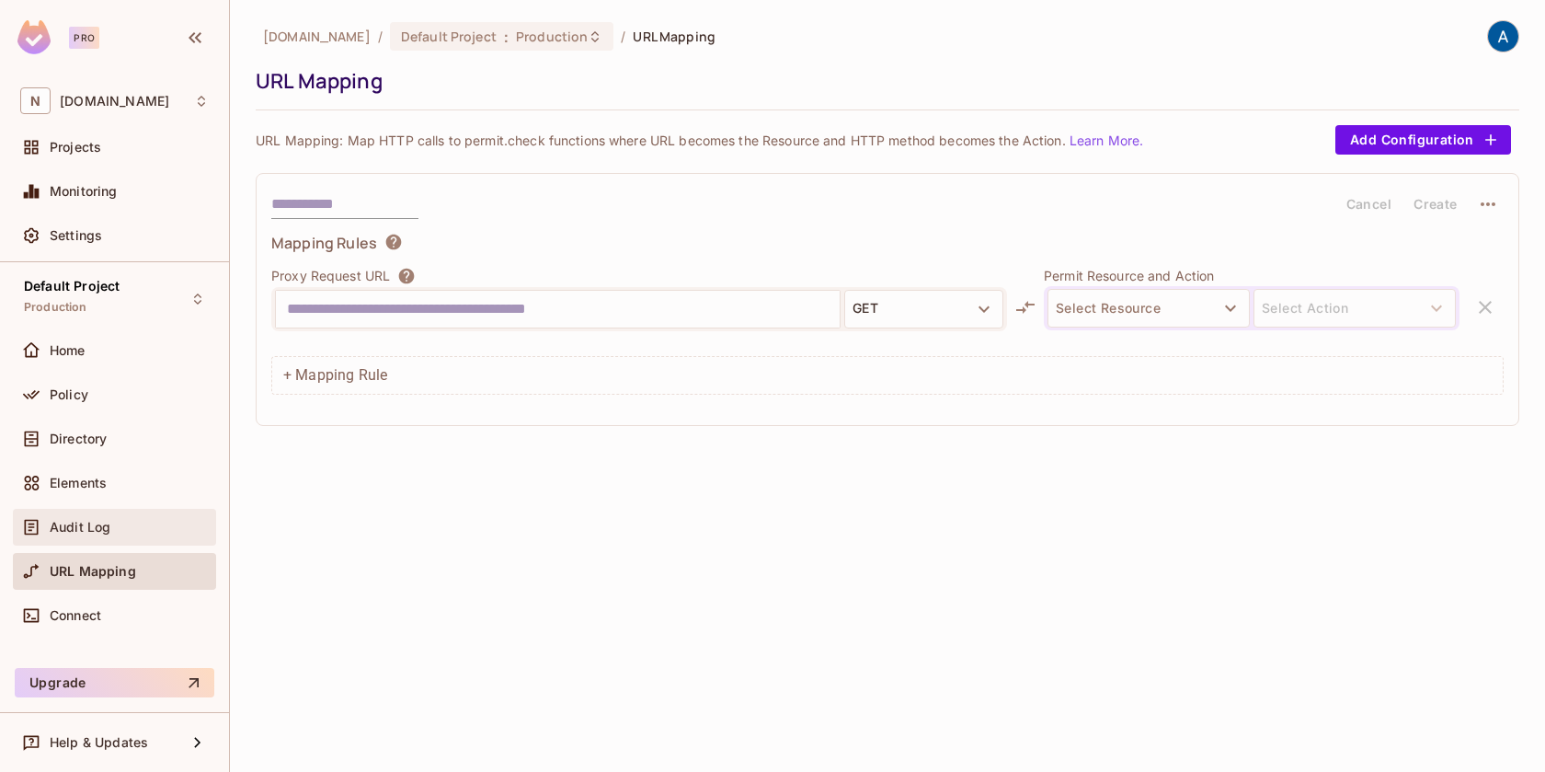
click at [110, 534] on div "Audit Log" at bounding box center [114, 527] width 189 height 22
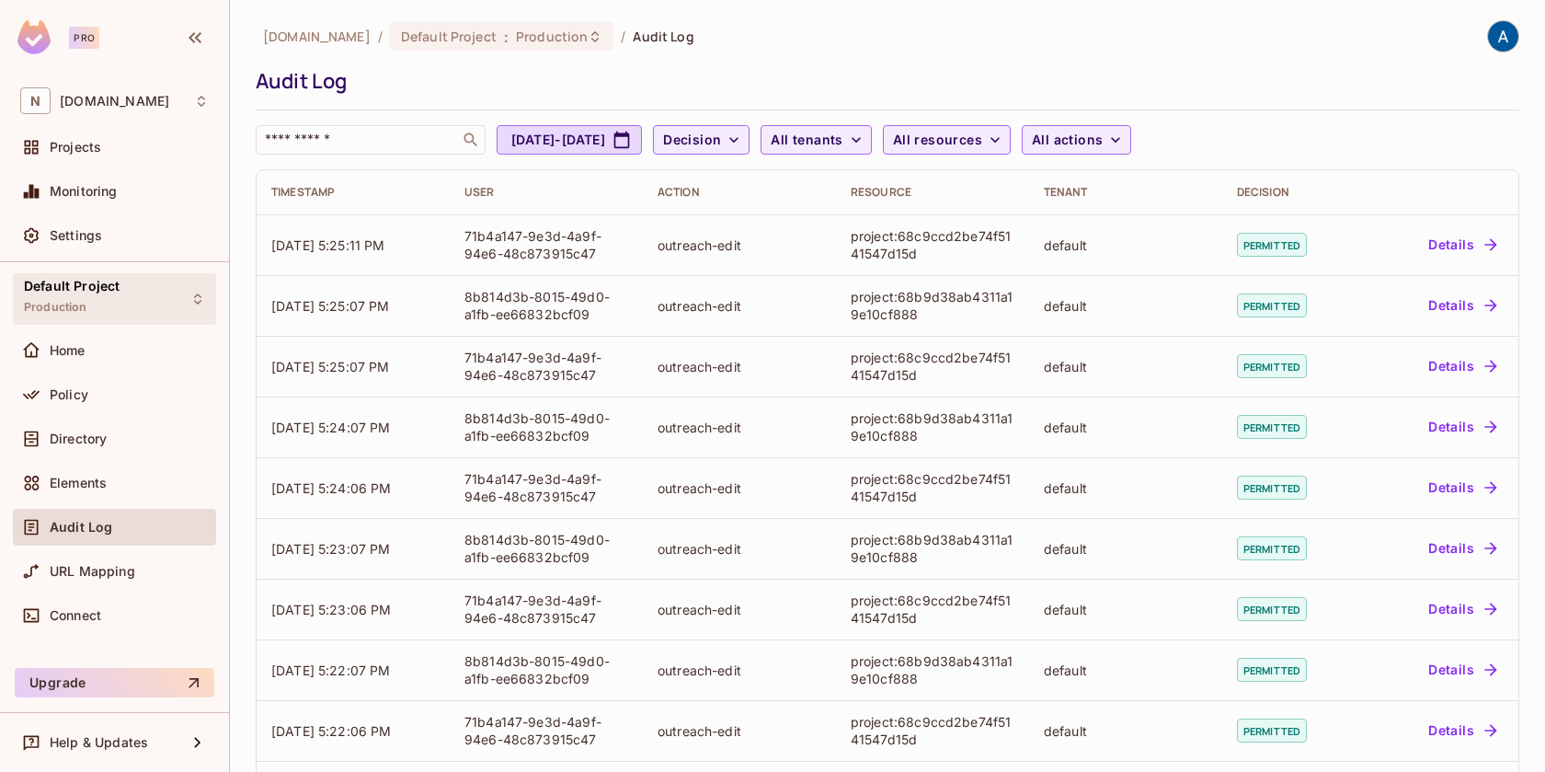
click at [144, 284] on div "Default Project Production" at bounding box center [114, 298] width 203 height 51
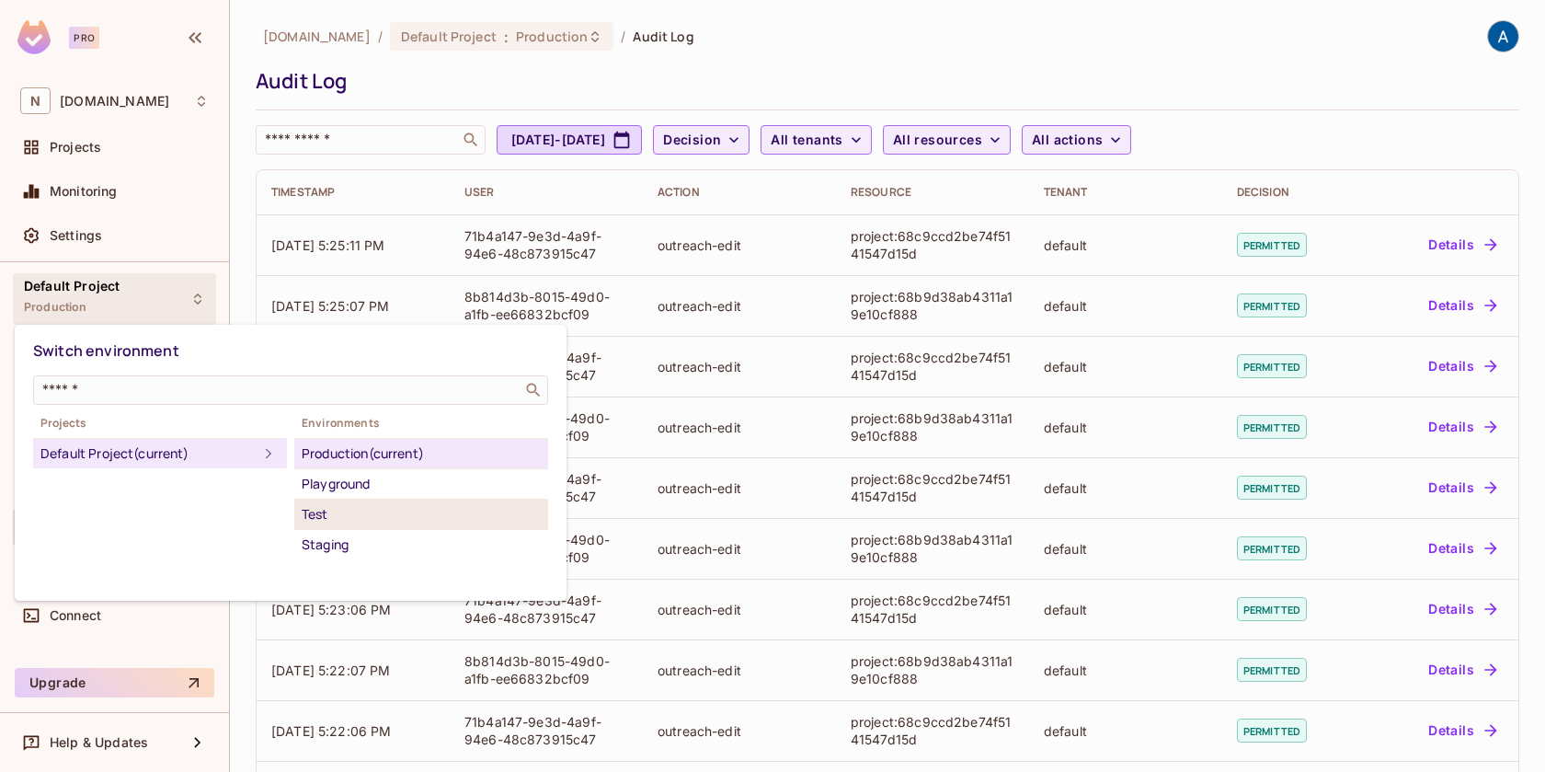
click at [372, 525] on li "Test" at bounding box center [421, 515] width 254 height 30
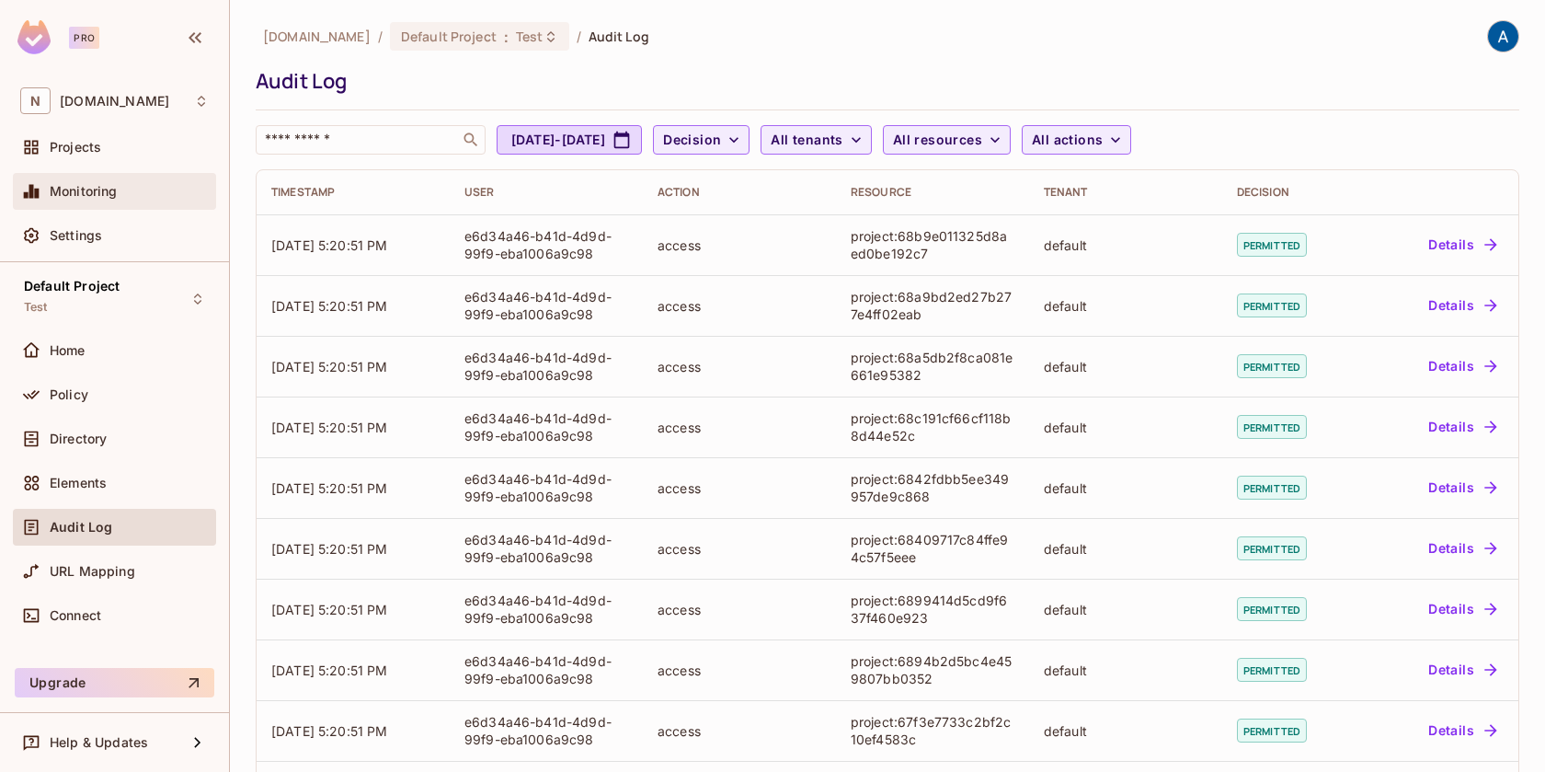
click at [90, 198] on span "Monitoring" at bounding box center [84, 191] width 68 height 15
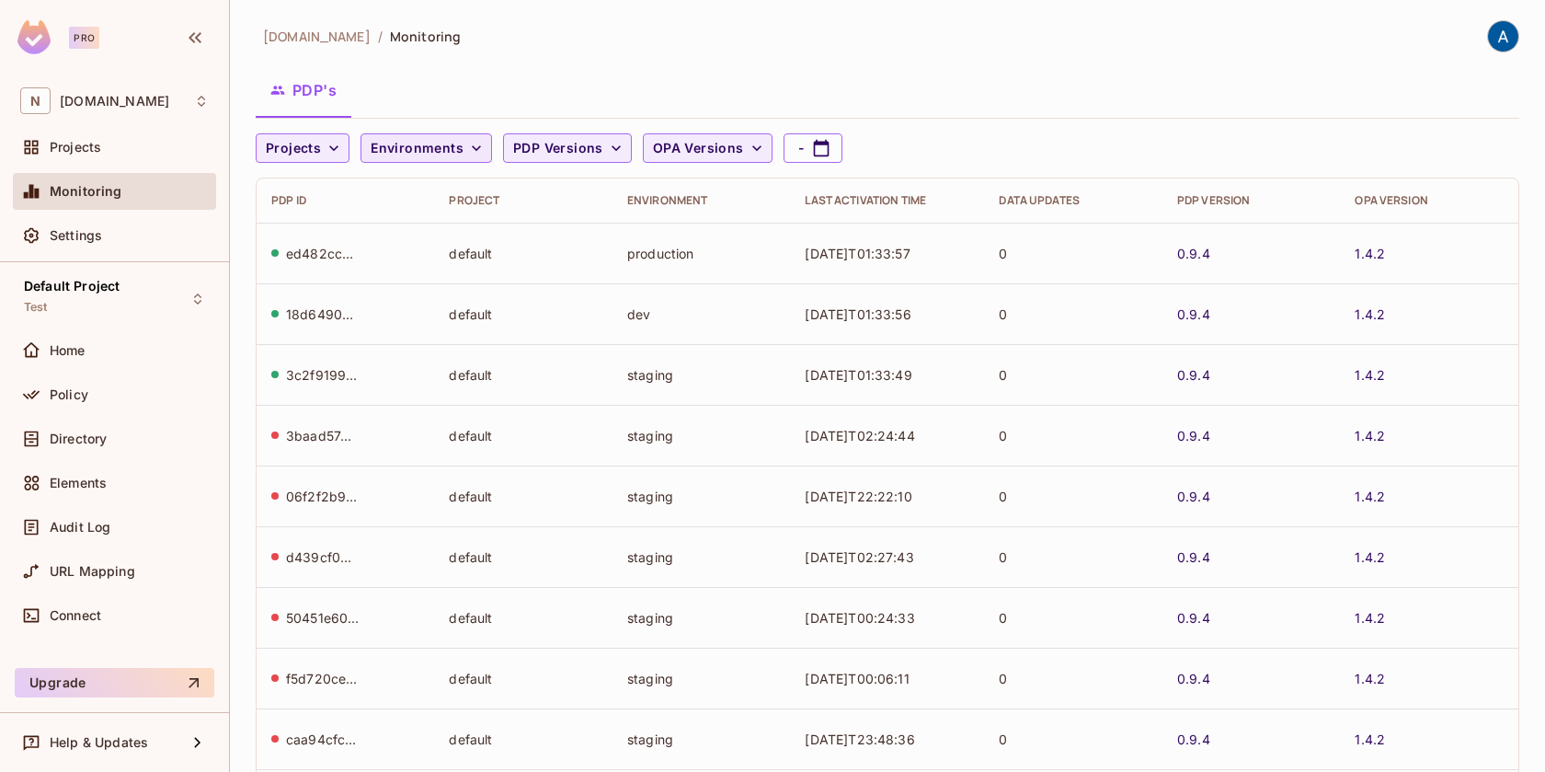
click at [394, 142] on span "Environments" at bounding box center [417, 148] width 93 height 23
click at [405, 105] on div at bounding box center [772, 386] width 1545 height 772
click at [476, 145] on icon "button" at bounding box center [476, 148] width 9 height 6
click at [459, 204] on div "No results found" at bounding box center [429, 192] width 139 height 44
click at [423, 89] on div at bounding box center [772, 386] width 1545 height 772
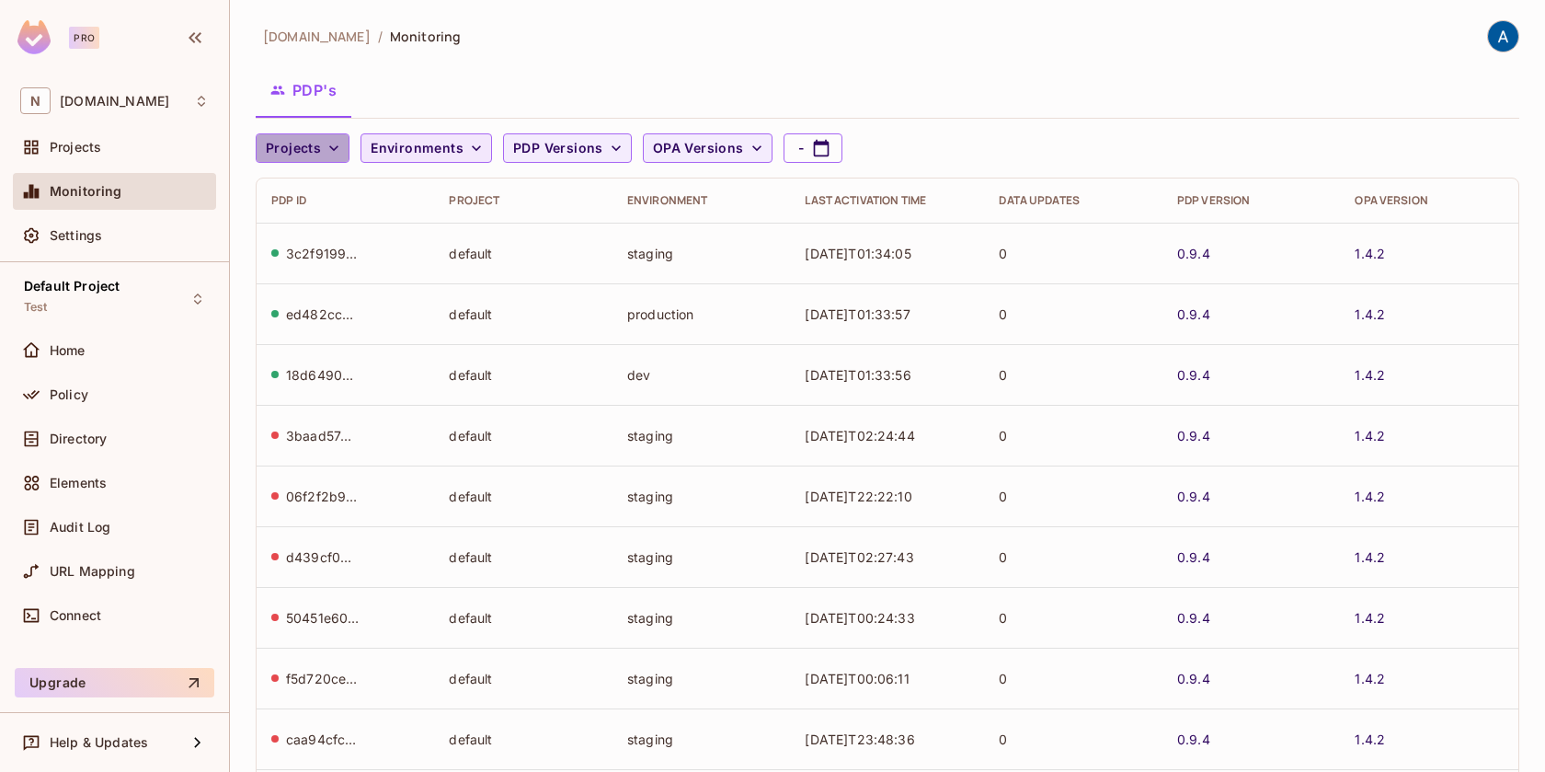
click at [327, 142] on icon "button" at bounding box center [334, 148] width 18 height 18
click at [327, 142] on div at bounding box center [772, 386] width 1545 height 772
click at [611, 144] on icon "button" at bounding box center [616, 148] width 18 height 18
click at [579, 96] on div at bounding box center [772, 386] width 1545 height 772
click at [119, 144] on div "Projects" at bounding box center [129, 147] width 159 height 15
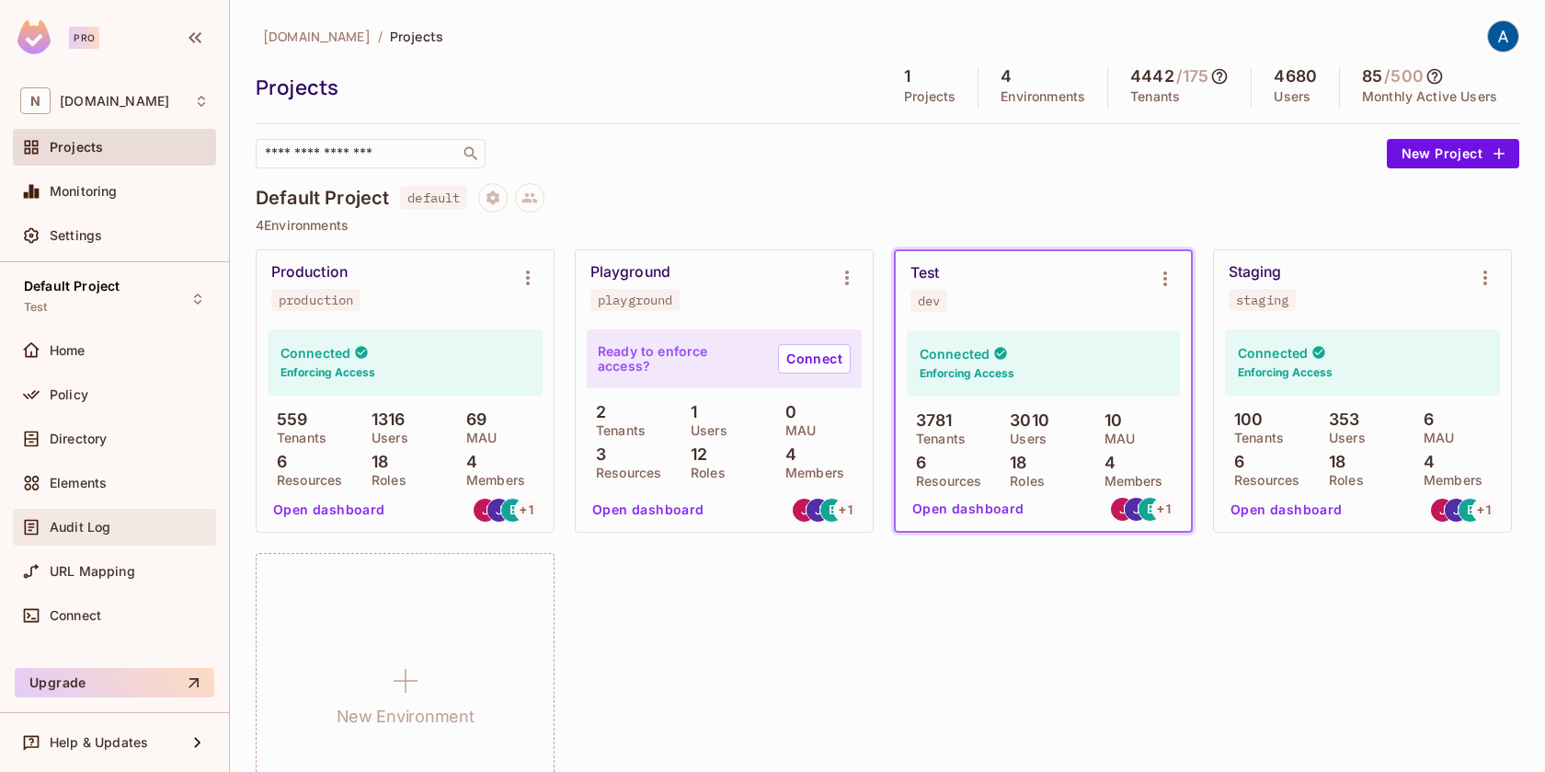
click at [105, 528] on span "Audit Log" at bounding box center [80, 527] width 61 height 15
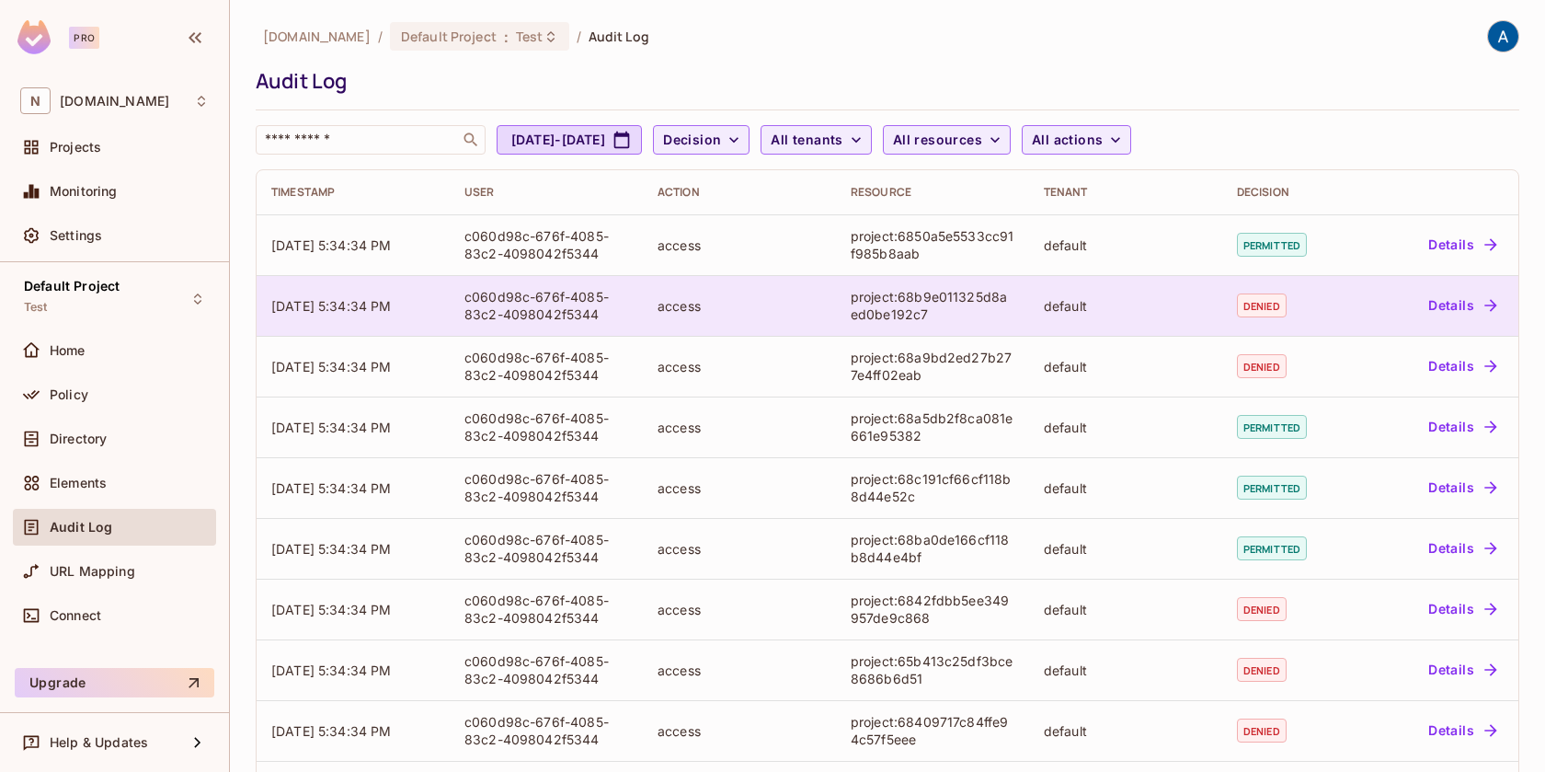
click at [1466, 301] on button "Details" at bounding box center [1462, 305] width 83 height 29
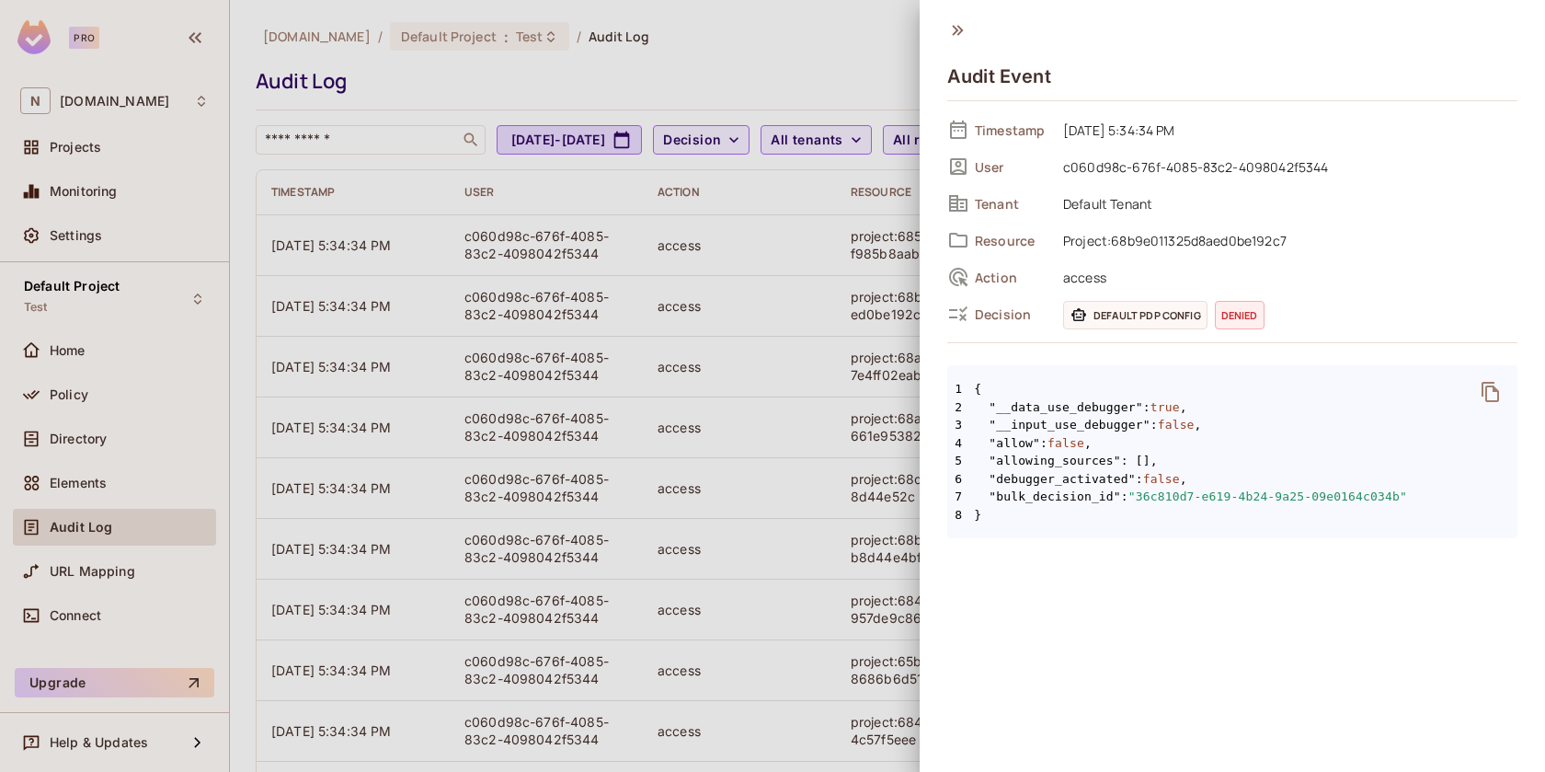
click at [954, 30] on icon at bounding box center [958, 30] width 20 height 20
